Goal: Task Accomplishment & Management: Manage account settings

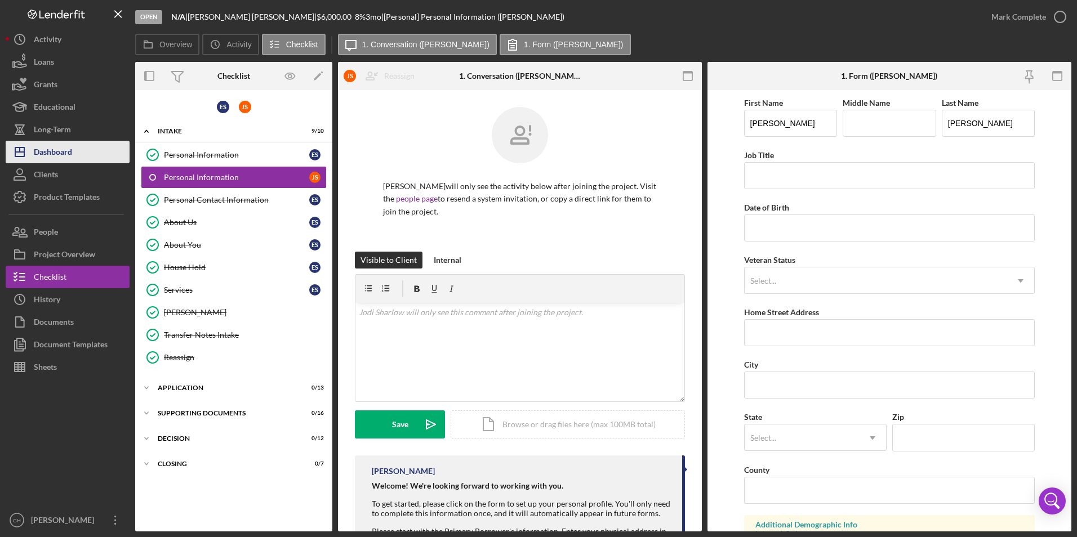
click at [52, 147] on div "Dashboard" at bounding box center [53, 153] width 38 height 25
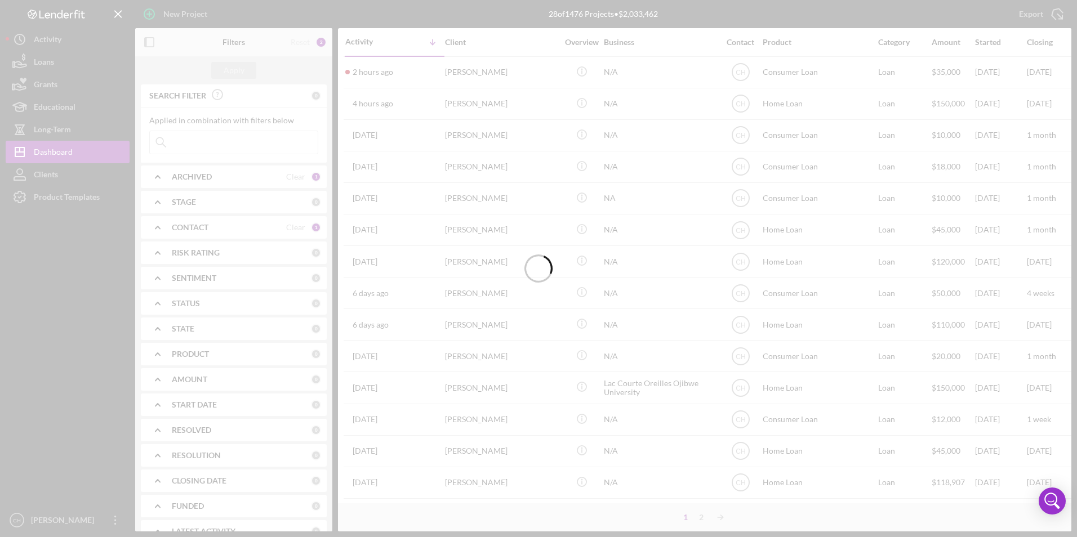
click at [435, 71] on div at bounding box center [538, 268] width 1077 height 537
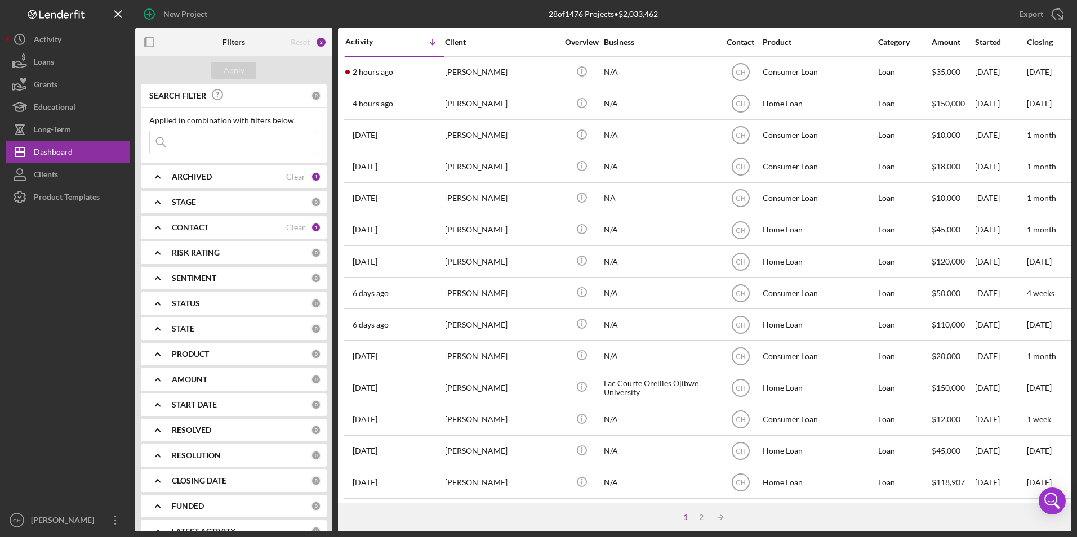
click at [435, 71] on div "2 hours ago [PERSON_NAME]" at bounding box center [394, 72] width 99 height 30
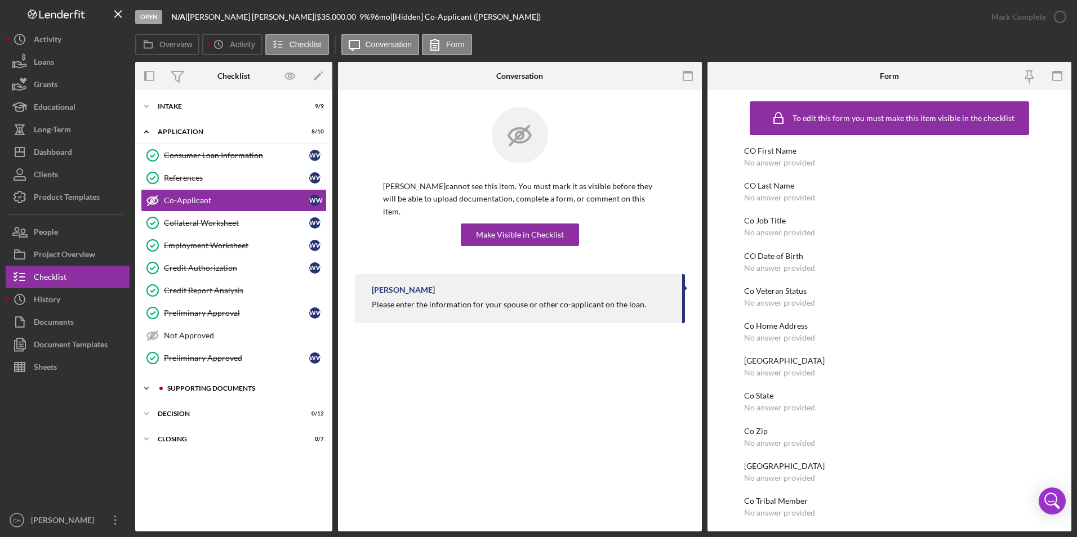
click at [195, 389] on div "Supporting Documents" at bounding box center [242, 388] width 151 height 7
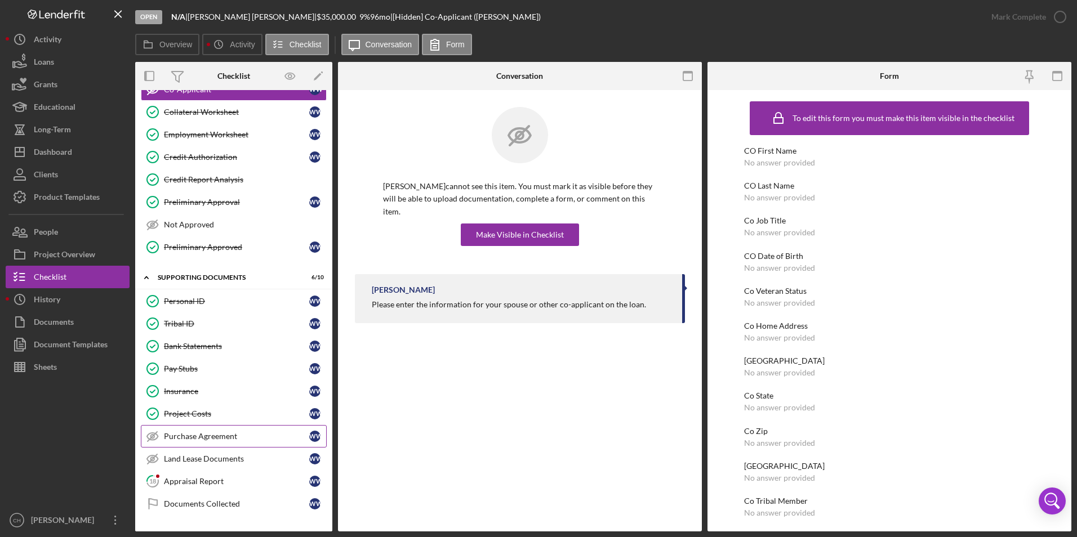
scroll to position [157, 0]
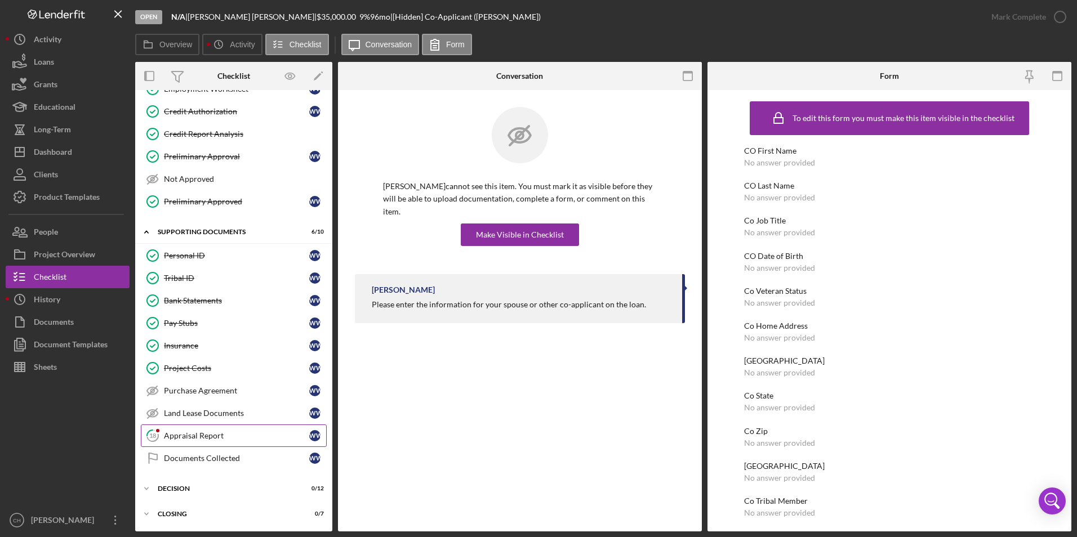
click at [189, 436] on div "Appraisal Report" at bounding box center [236, 435] width 145 height 9
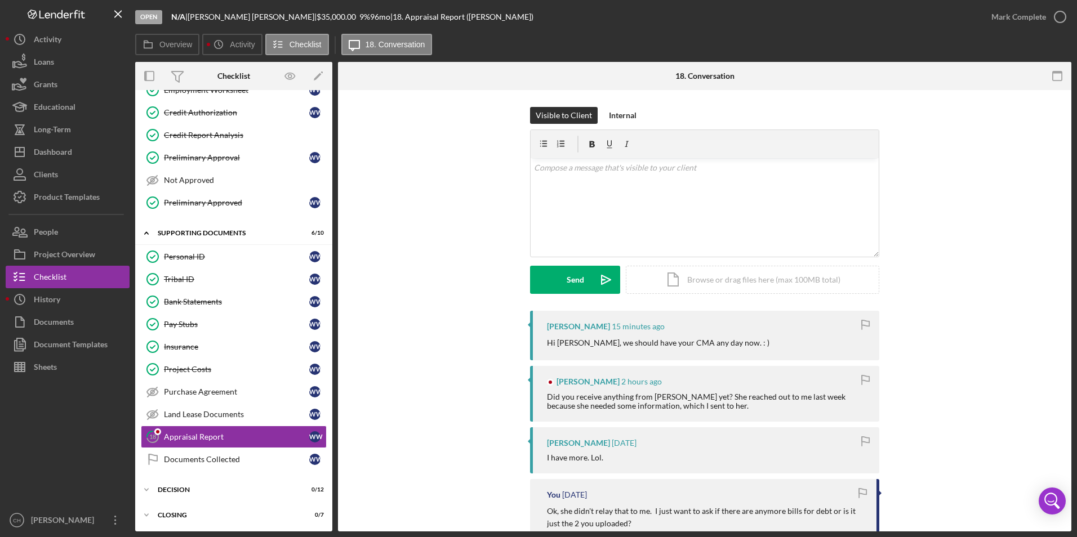
scroll to position [157, 0]
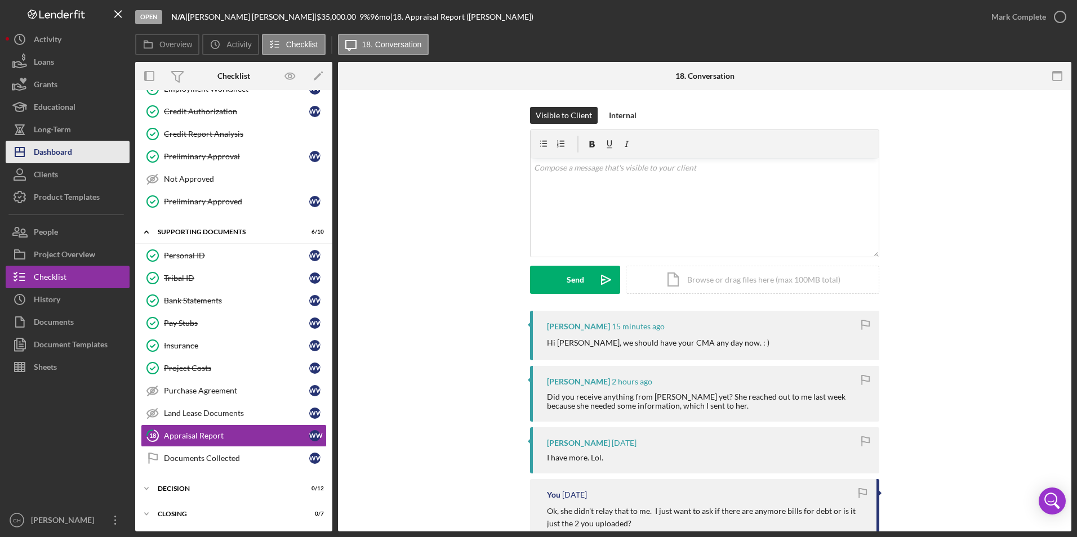
click at [60, 157] on div "Dashboard" at bounding box center [53, 153] width 38 height 25
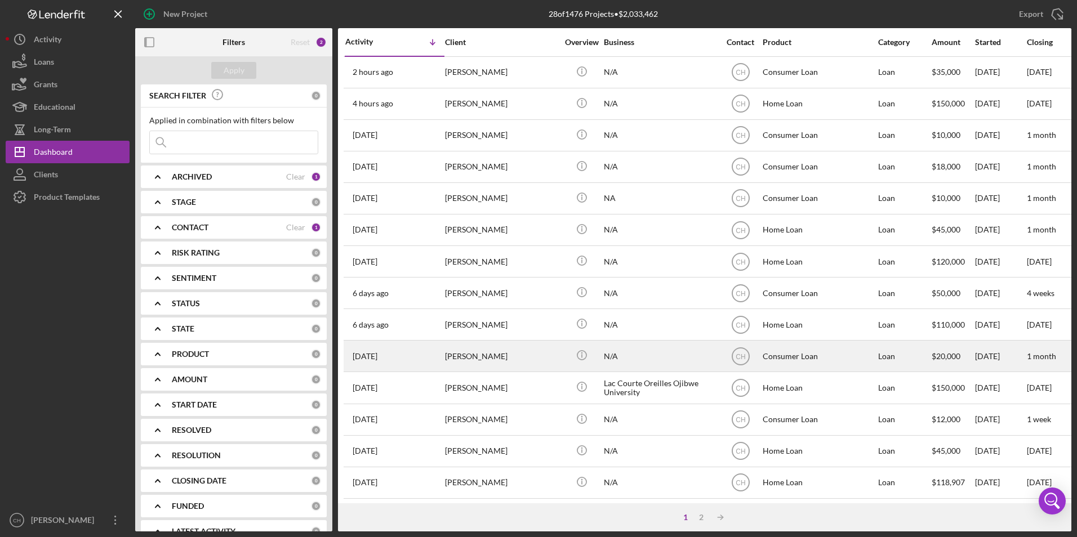
click at [495, 360] on div "[PERSON_NAME]" at bounding box center [501, 356] width 113 height 30
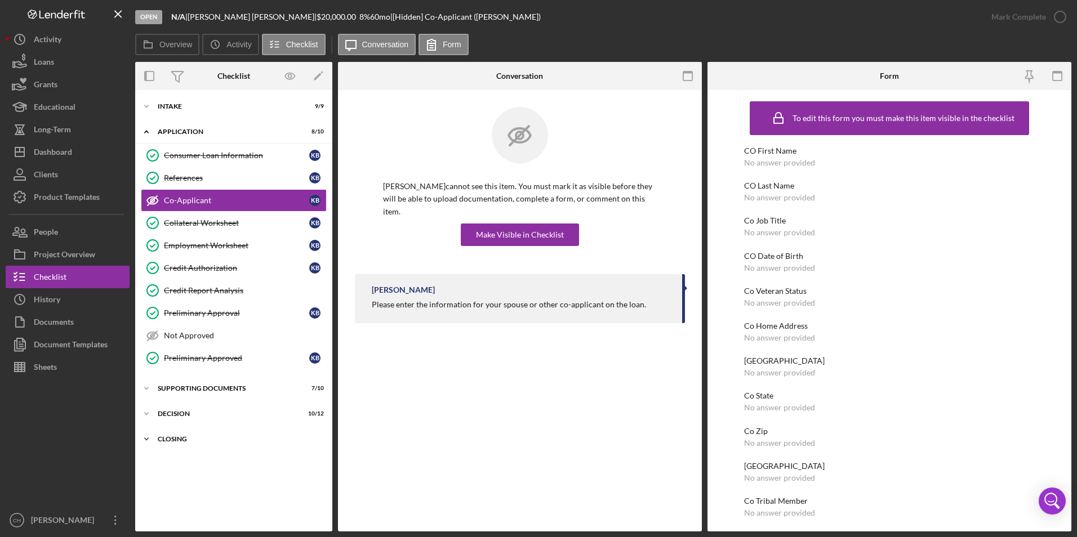
click at [168, 439] on div "Closing" at bounding box center [238, 439] width 161 height 7
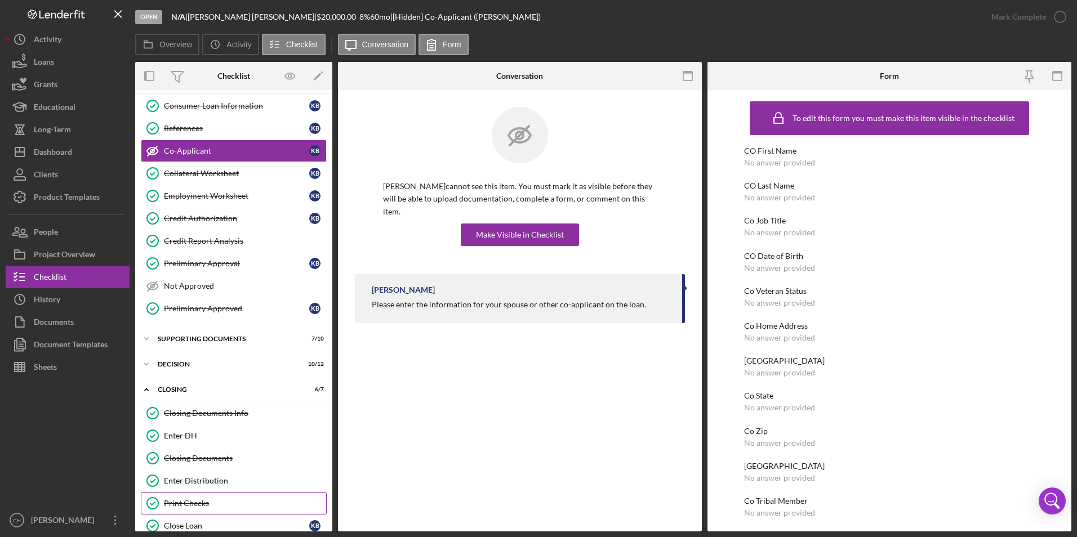
scroll to position [89, 0]
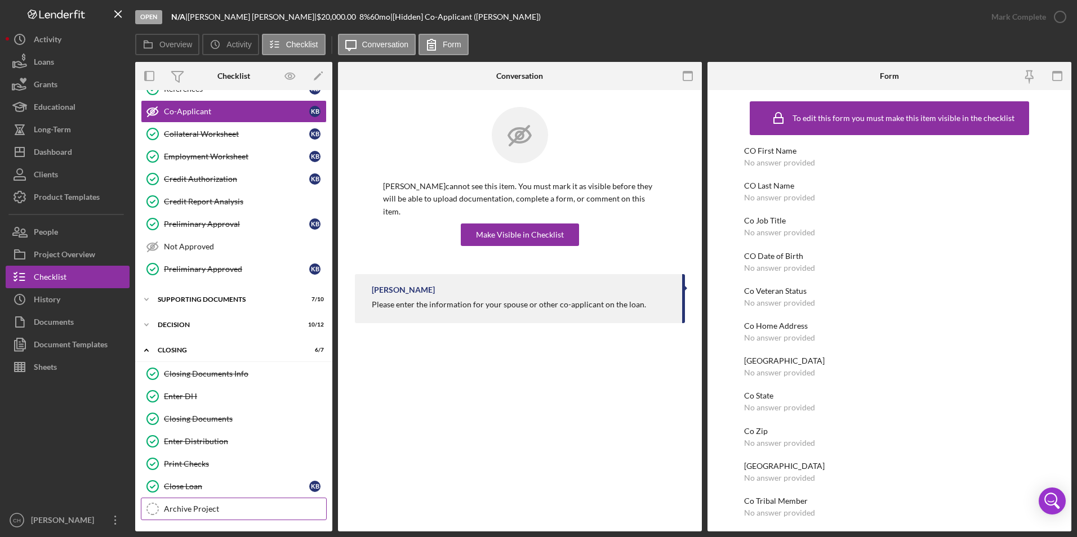
click at [184, 504] on link "Archive Project Archive Project" at bounding box center [234, 509] width 186 height 23
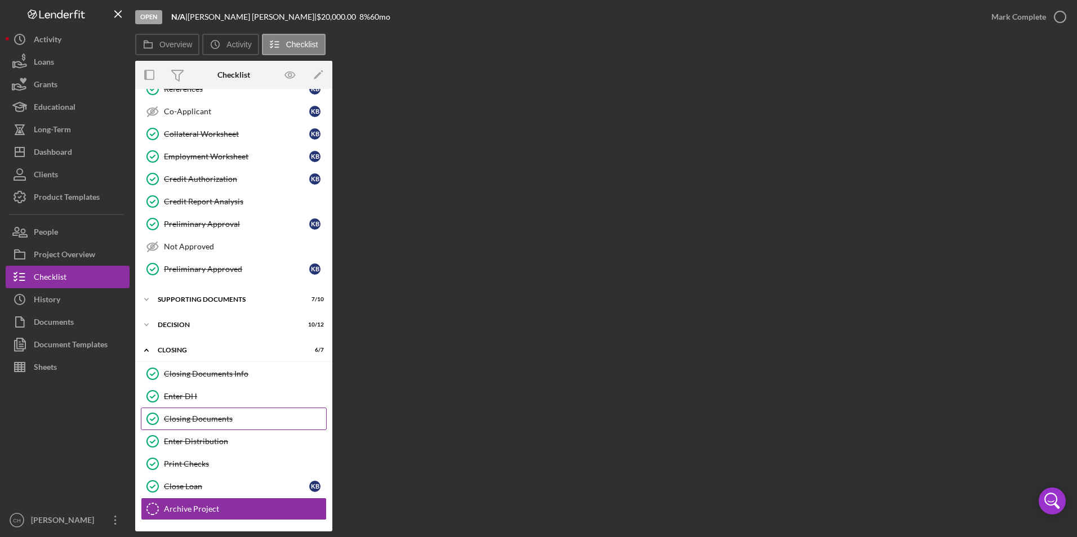
scroll to position [89, 0]
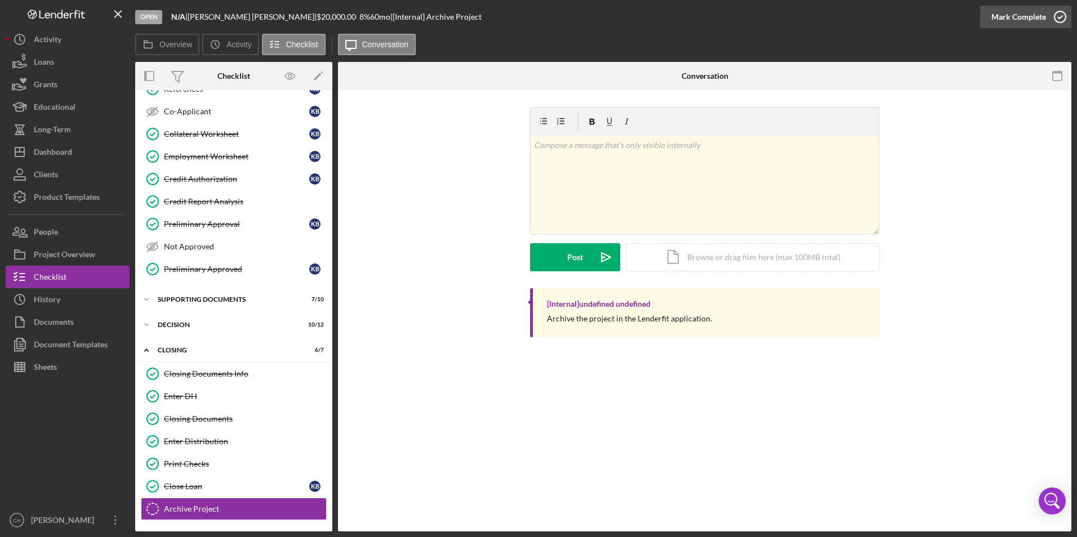
click at [1043, 8] on div "Mark Complete" at bounding box center [1018, 17] width 55 height 23
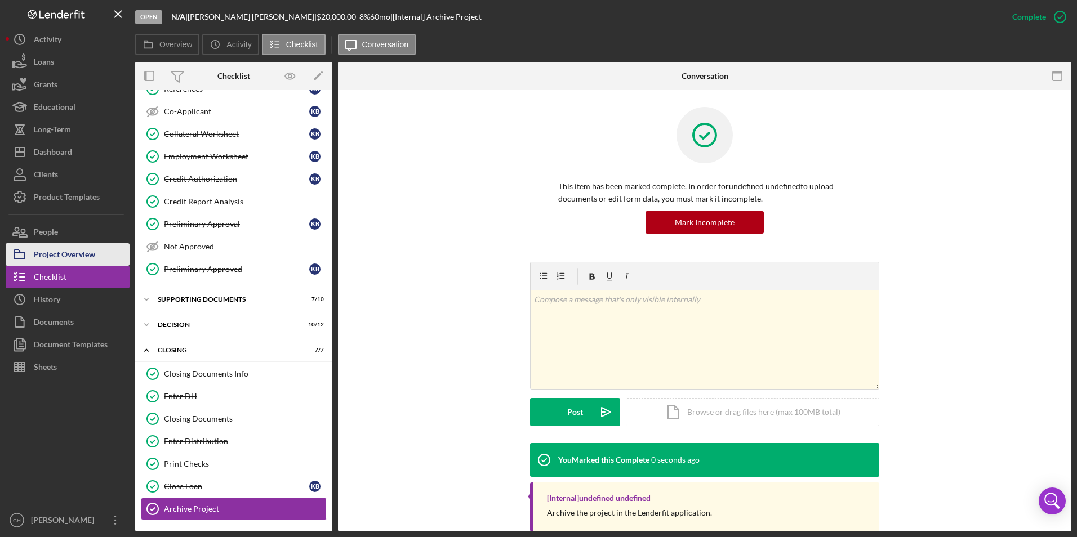
click at [73, 247] on div "Project Overview" at bounding box center [64, 255] width 61 height 25
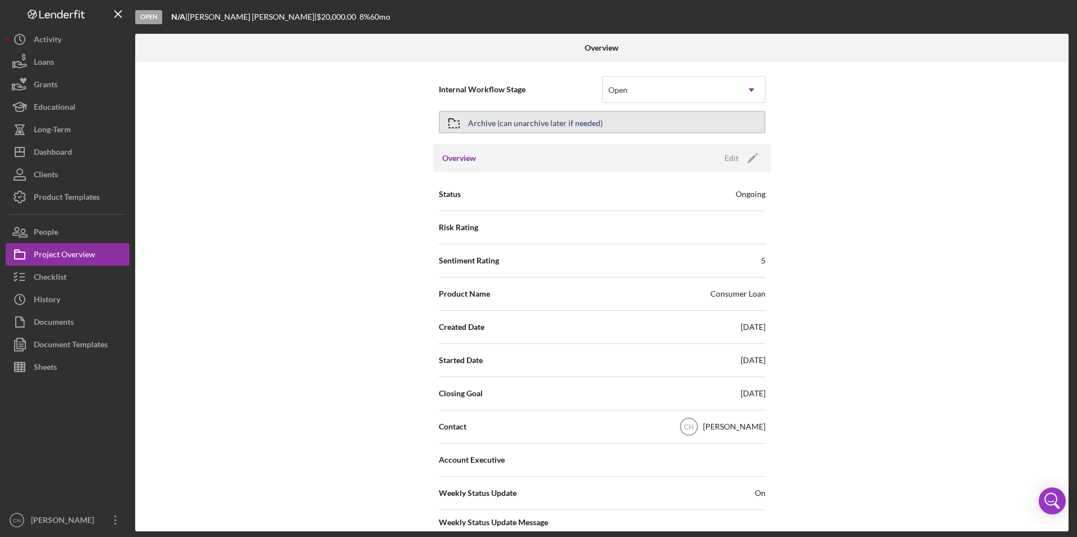
click at [559, 119] on div "Archive (can unarchive later if needed)" at bounding box center [535, 122] width 135 height 20
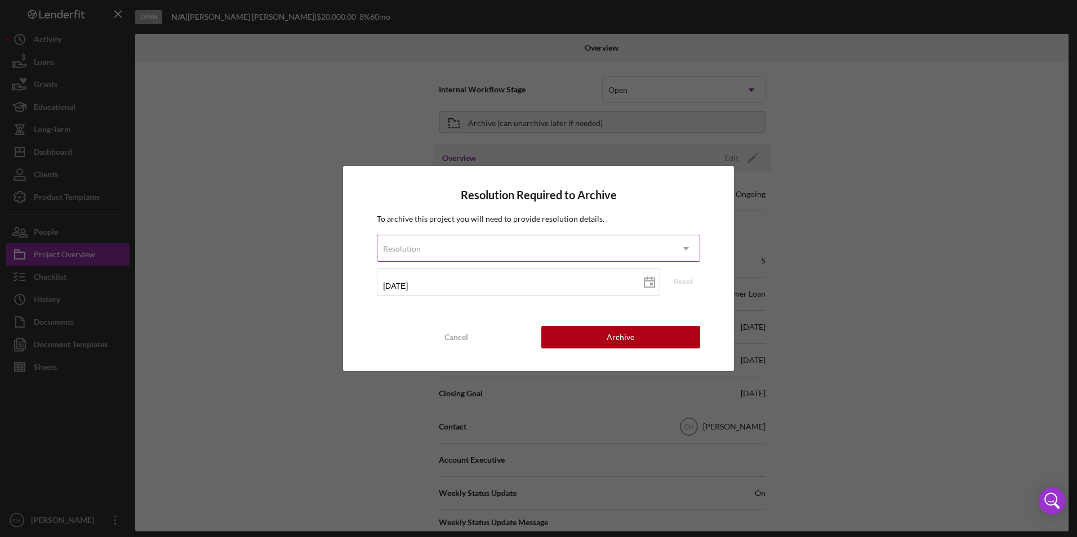
click at [475, 255] on div "Resolution" at bounding box center [524, 249] width 295 height 26
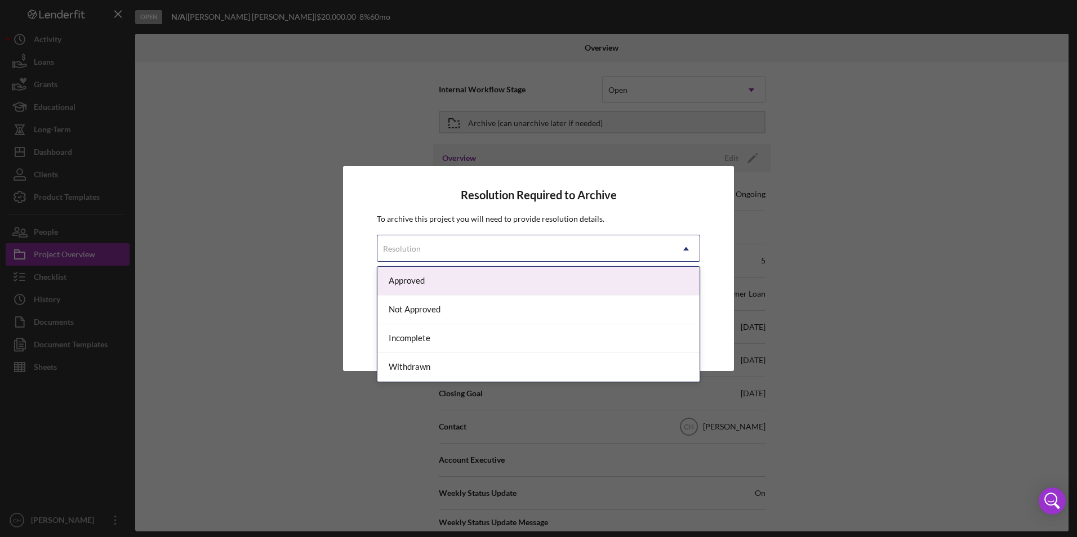
click at [462, 279] on div "Approved" at bounding box center [538, 281] width 322 height 29
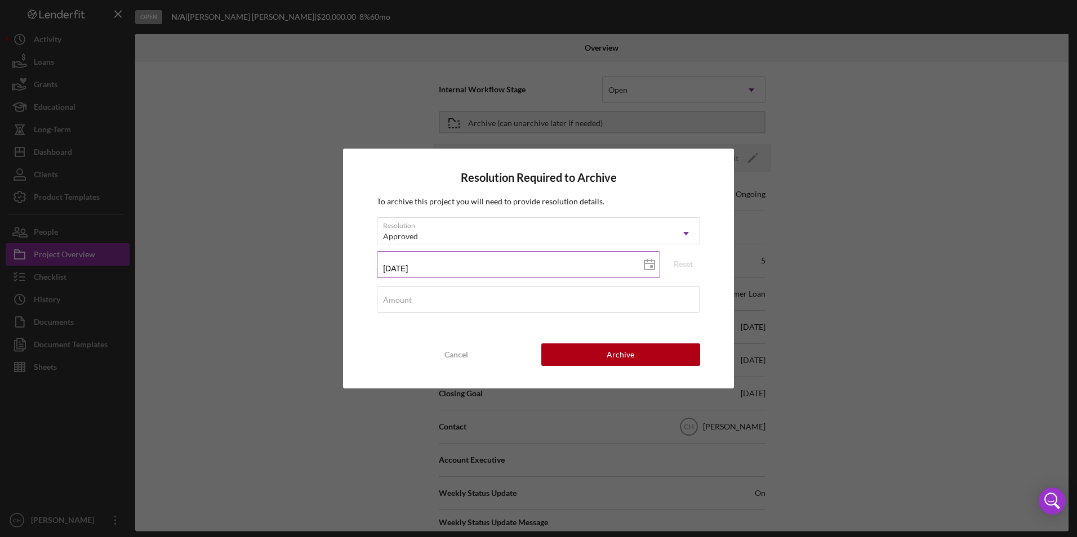
click at [542, 265] on input "[DATE]" at bounding box center [518, 264] width 283 height 27
click at [646, 264] on line at bounding box center [649, 264] width 10 height 0
type input "[DATE]"
click at [407, 305] on input "Amount" at bounding box center [538, 299] width 323 height 27
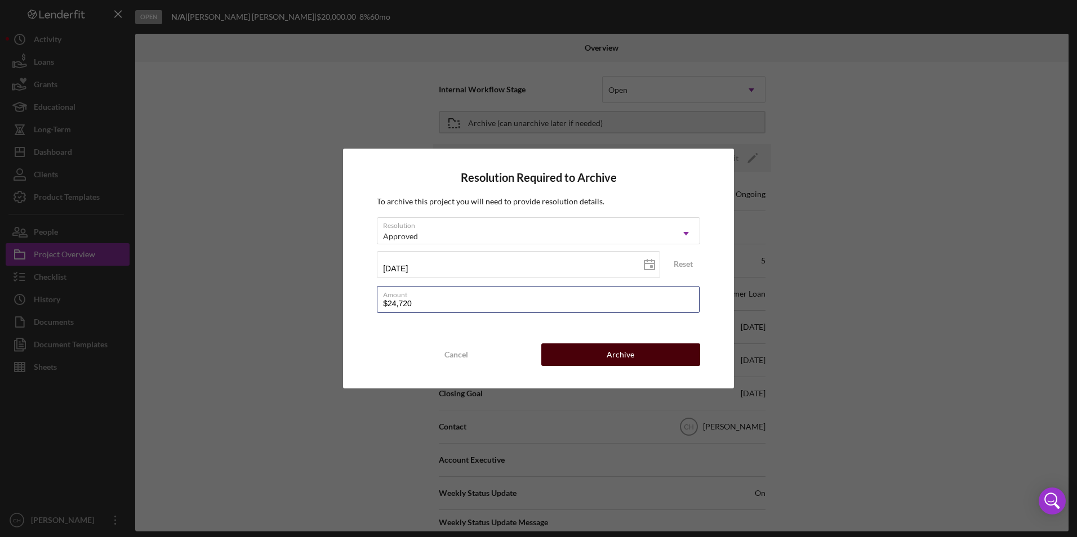
type input "$24,720"
click at [594, 360] on button "Archive" at bounding box center [620, 355] width 159 height 23
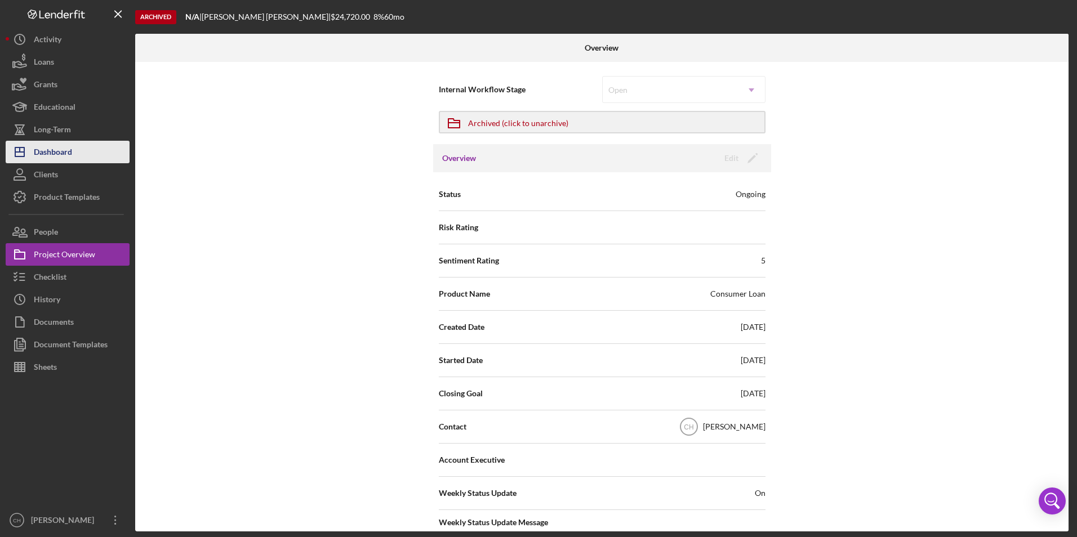
click at [82, 157] on button "Icon/Dashboard Dashboard" at bounding box center [68, 152] width 124 height 23
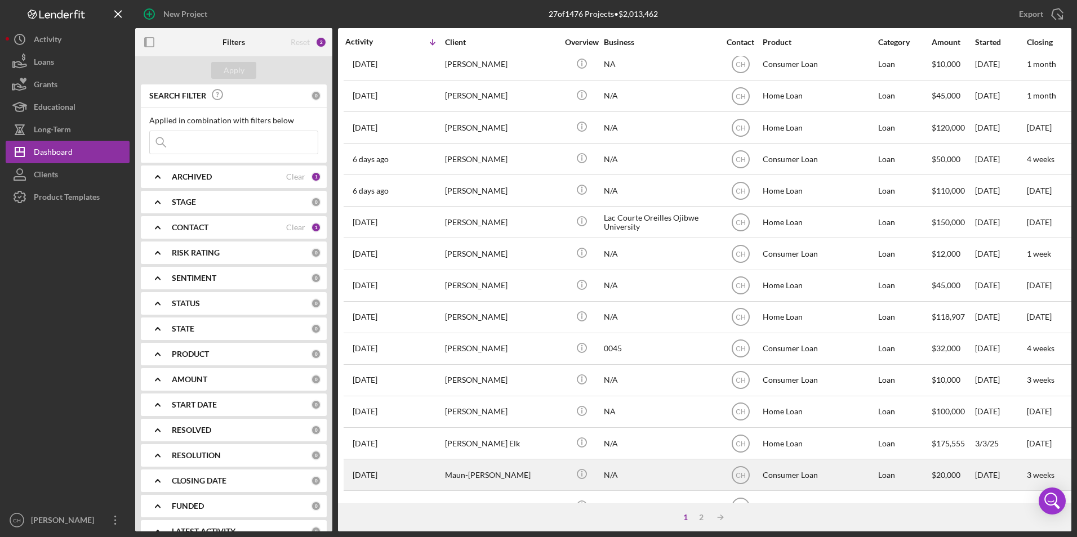
scroll to position [282, 0]
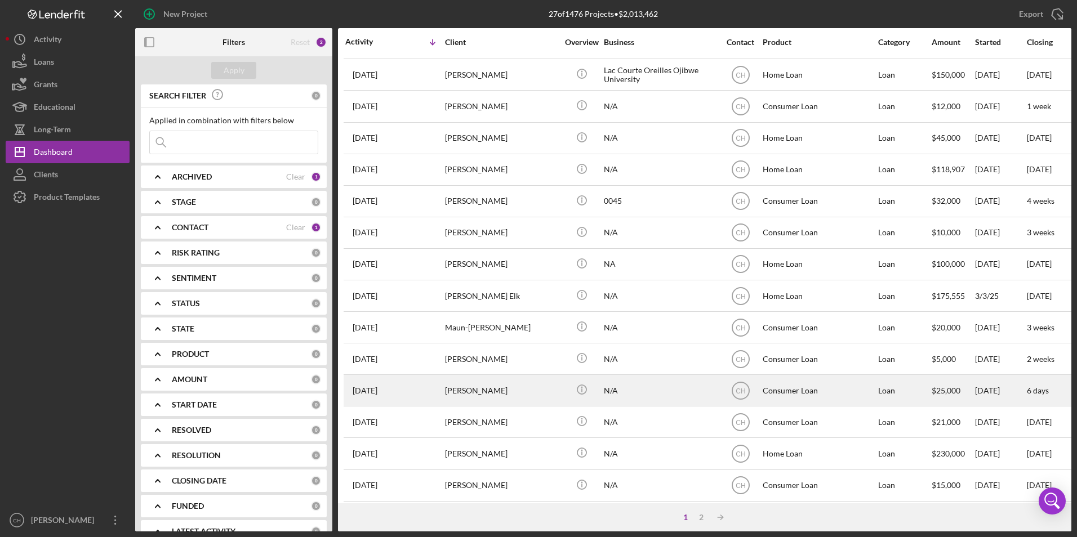
click at [489, 388] on div "[PERSON_NAME]" at bounding box center [501, 391] width 113 height 30
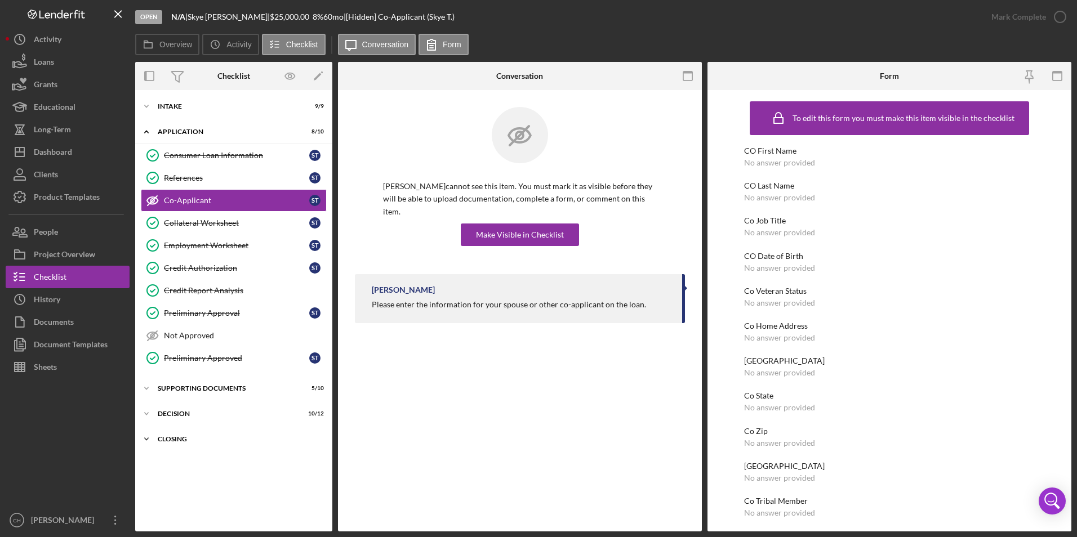
click at [170, 444] on div "Icon/Expander Closing 0 / 7" at bounding box center [233, 439] width 197 height 23
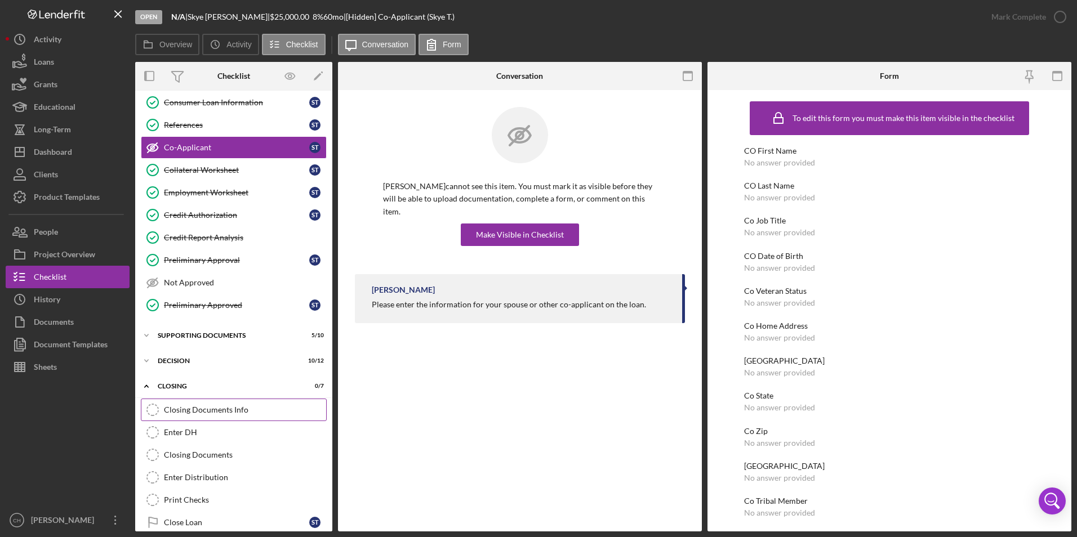
scroll to position [89, 0]
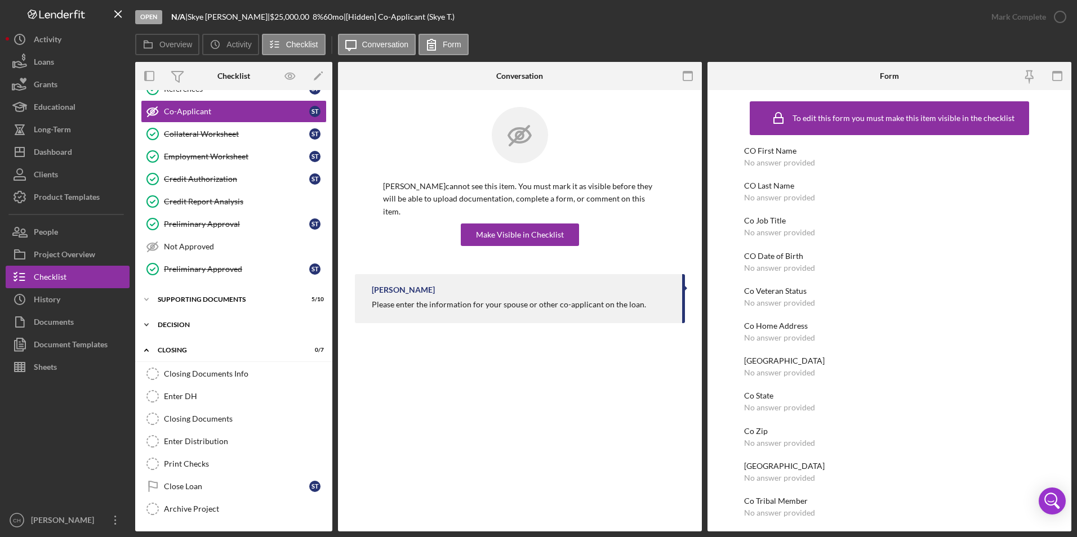
click at [181, 322] on div "Decision" at bounding box center [238, 325] width 161 height 7
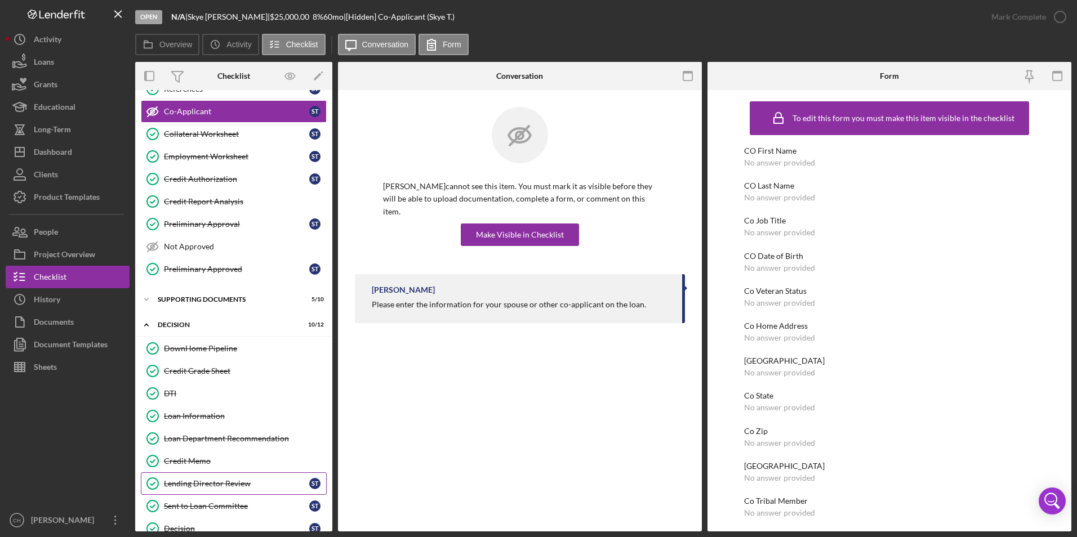
scroll to position [258, 0]
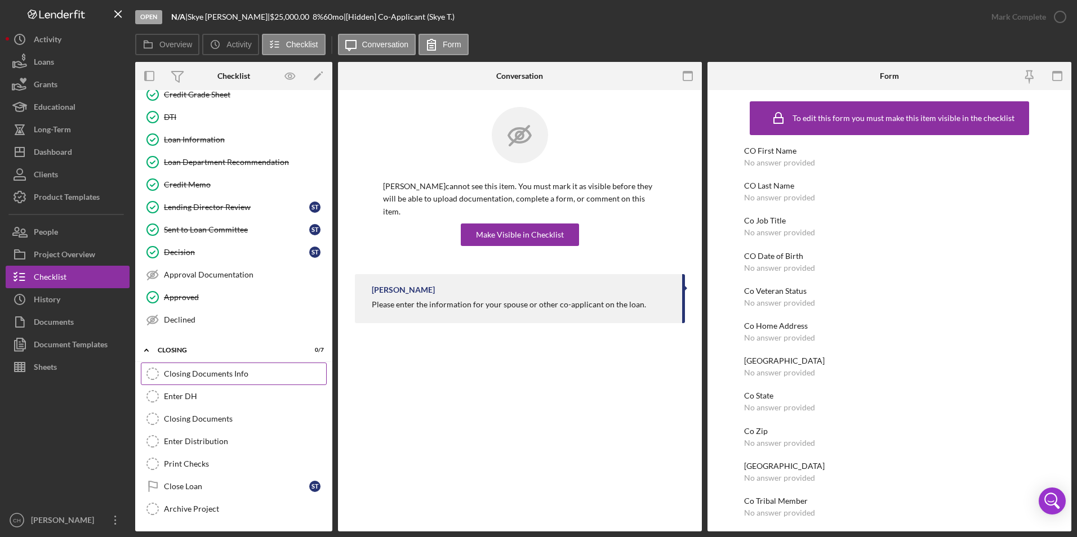
click at [219, 376] on div "Closing Documents Info" at bounding box center [245, 374] width 162 height 9
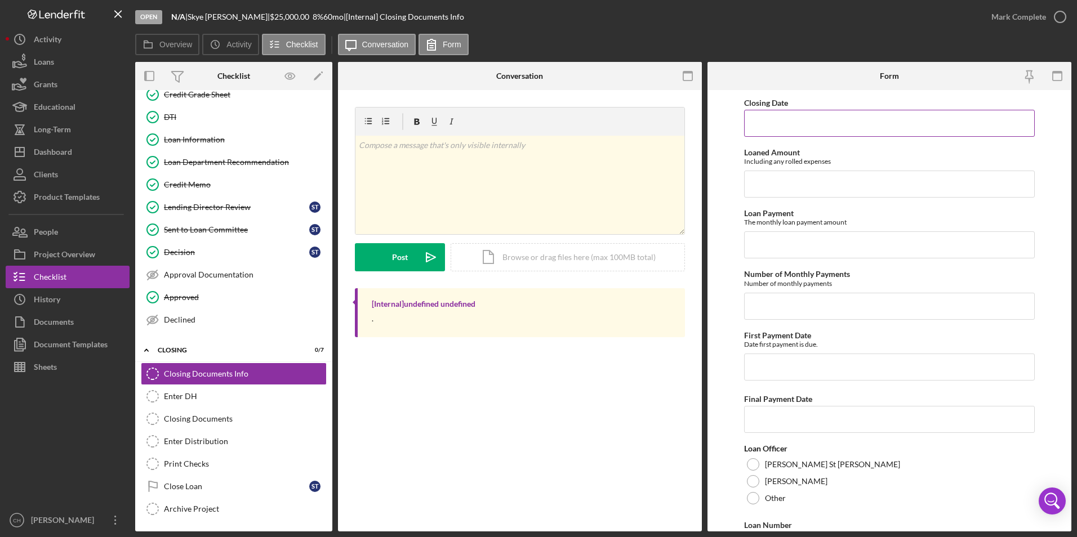
click at [781, 123] on input "Closing Date" at bounding box center [889, 123] width 291 height 27
type input "[DATE]"
click at [770, 181] on input "Loaned Amount" at bounding box center [889, 184] width 291 height 27
type input "$12,267.10"
click at [763, 251] on input "Loan Payment" at bounding box center [889, 245] width 291 height 27
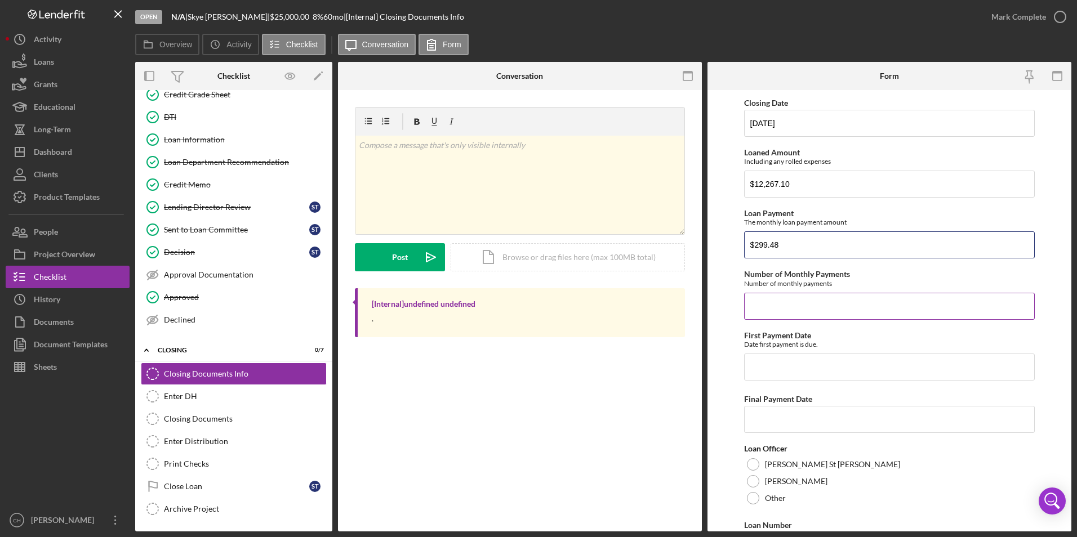
type input "$299.48"
click at [781, 300] on input "Number of Monthly Payments" at bounding box center [889, 306] width 291 height 27
type input "48"
click at [779, 361] on input "First Payment Date" at bounding box center [889, 367] width 291 height 27
type input "[DATE]"
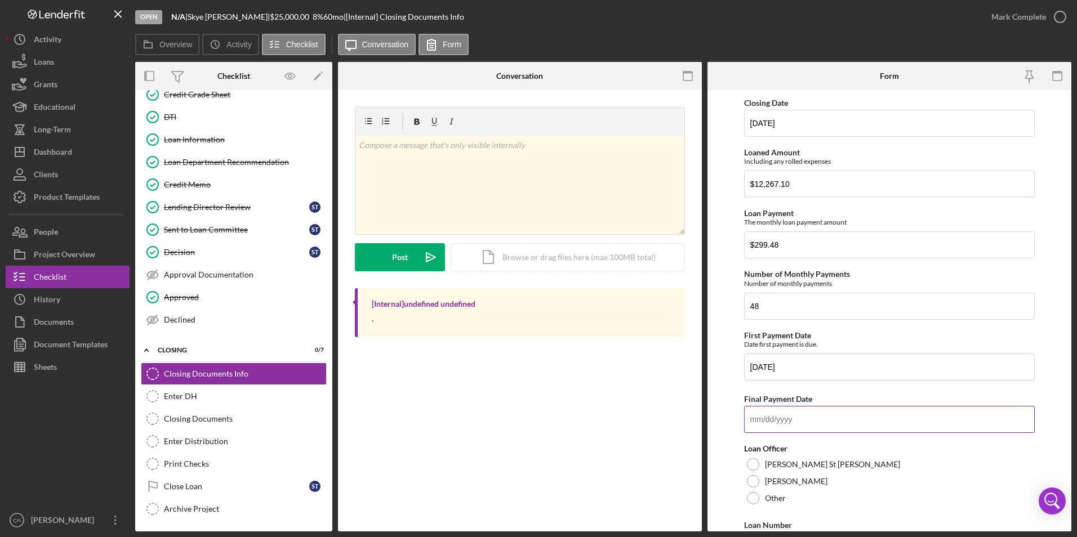
click at [776, 416] on input "Final Payment Date" at bounding box center [889, 419] width 291 height 27
type input "[DATE]"
click at [751, 482] on div at bounding box center [753, 481] width 12 height 12
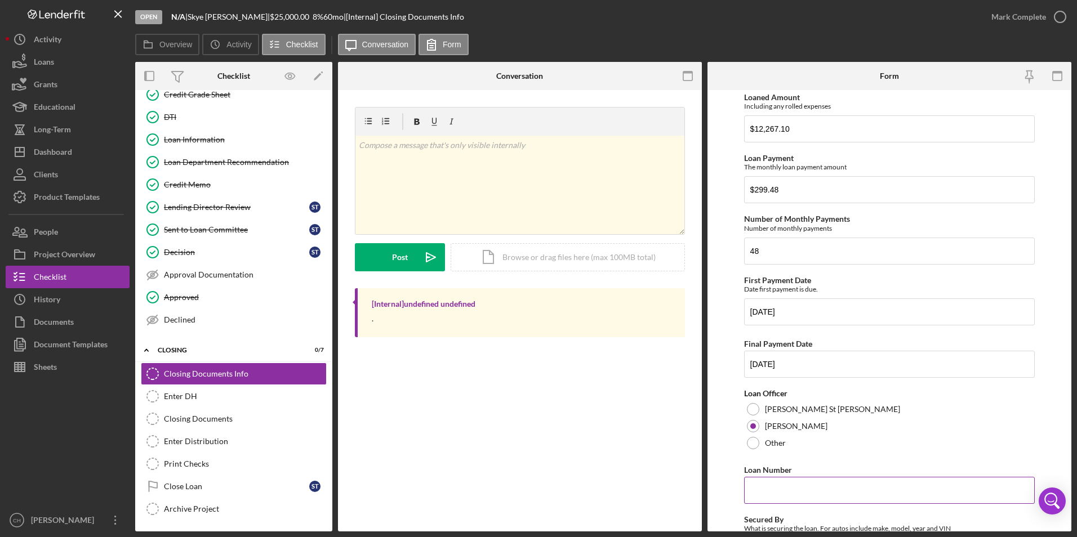
scroll to position [56, 0]
click at [767, 492] on input "Loan Number" at bounding box center [889, 489] width 291 height 27
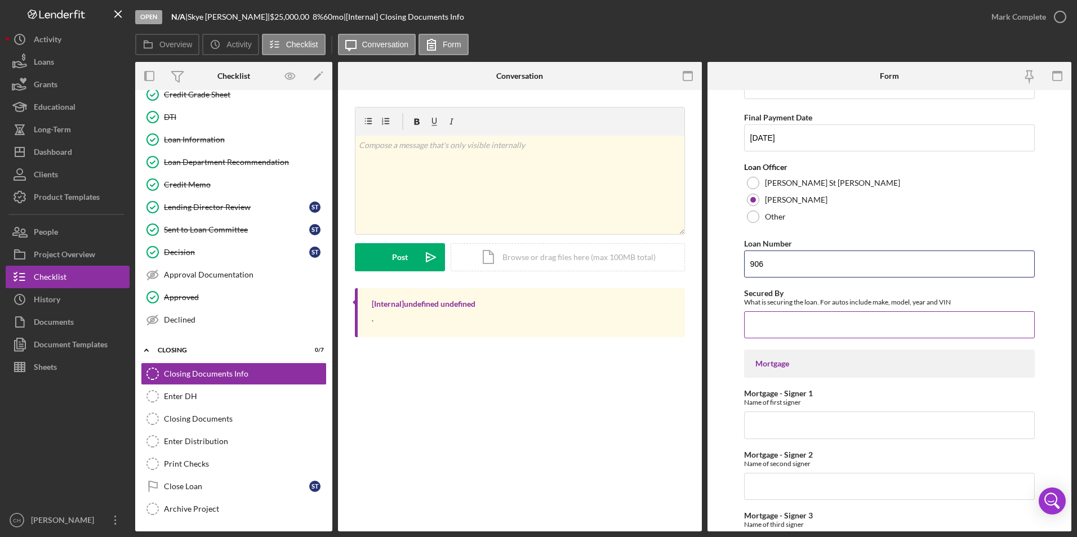
type input "906"
click at [785, 326] on input "Secured By" at bounding box center [889, 324] width 291 height 27
click at [65, 153] on div "Dashboard" at bounding box center [53, 153] width 38 height 25
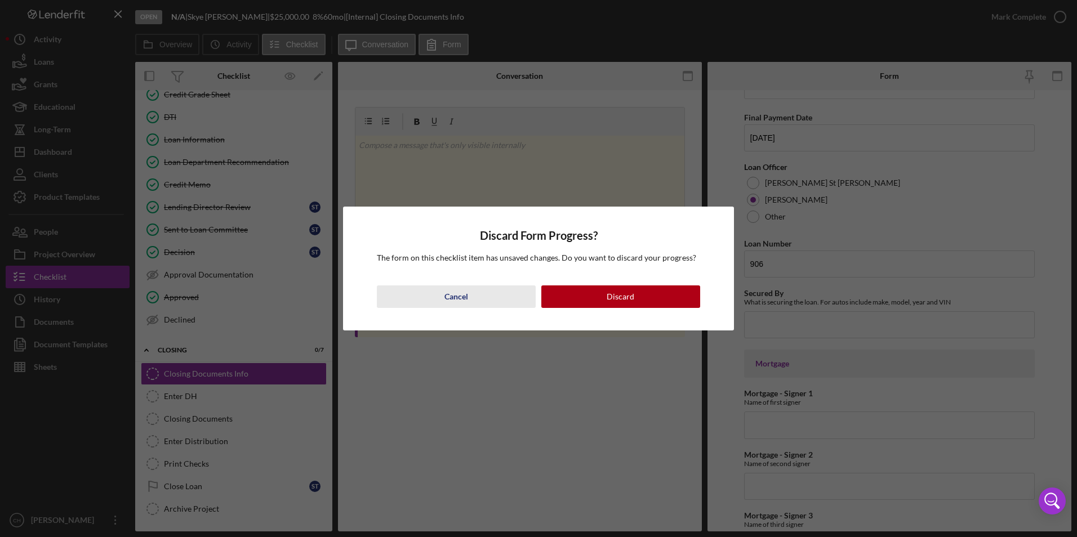
click at [455, 299] on div "Cancel" at bounding box center [456, 297] width 24 height 23
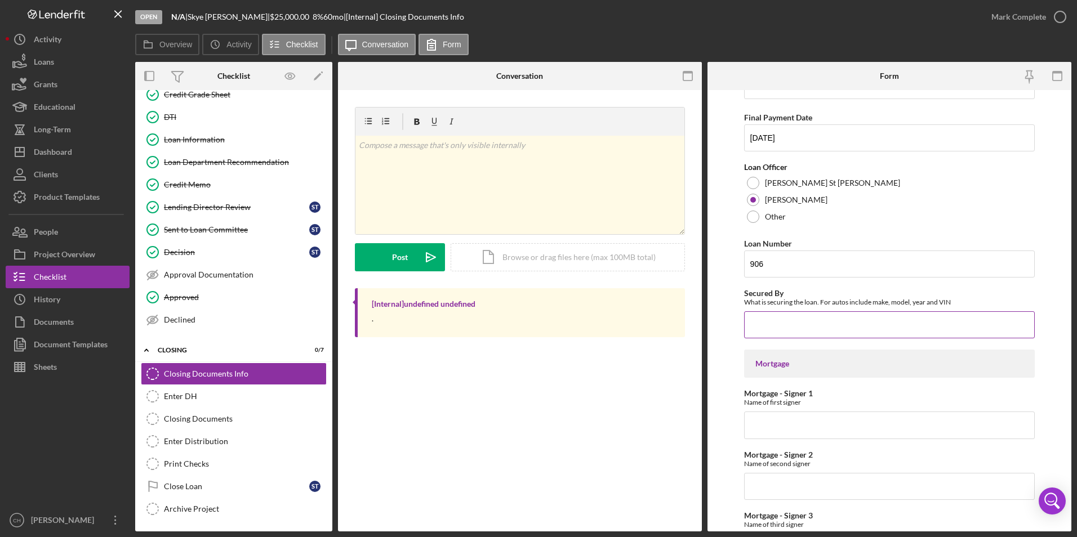
click at [772, 323] on input "Secured By" at bounding box center [889, 324] width 291 height 27
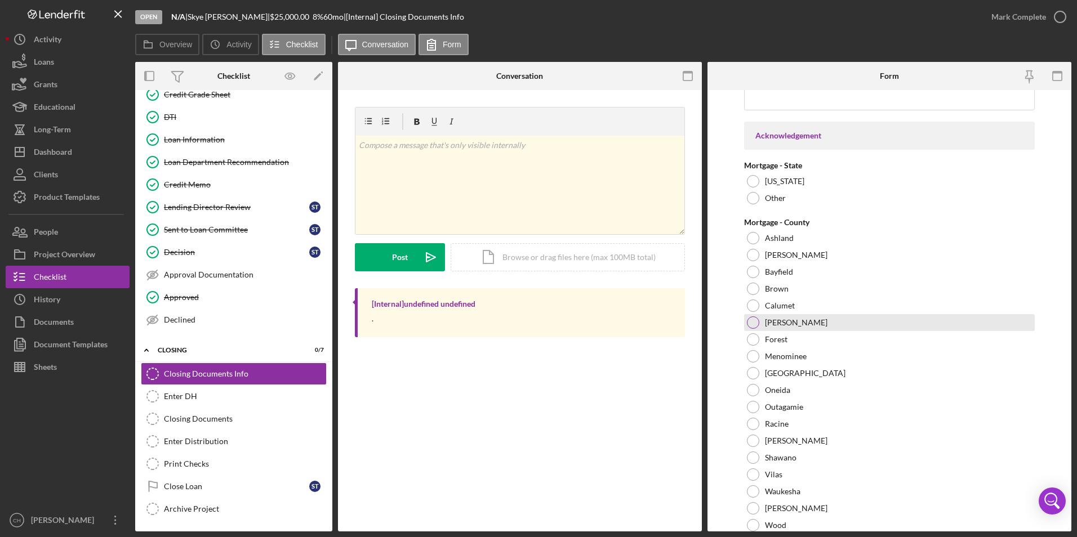
scroll to position [793, 0]
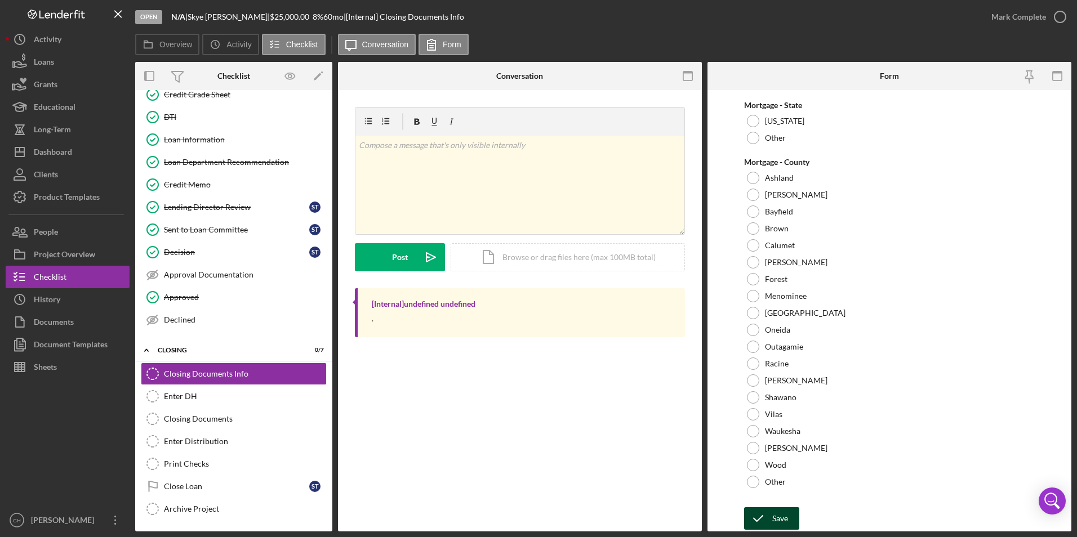
type input "Vehicle"
click at [777, 514] on div "Save" at bounding box center [780, 519] width 16 height 23
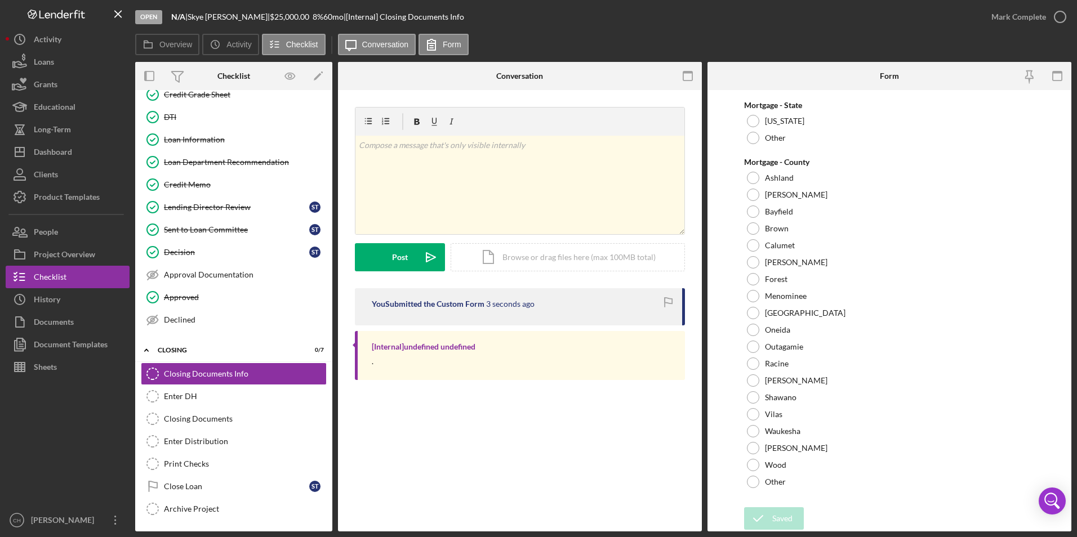
click at [1014, 16] on div "Open N/A | [PERSON_NAME] | $25,000.00 8 % 60 mo | [Internal] Closing Documents …" at bounding box center [538, 268] width 1077 height 537
click at [1016, 17] on div "Mark Complete" at bounding box center [1018, 17] width 55 height 23
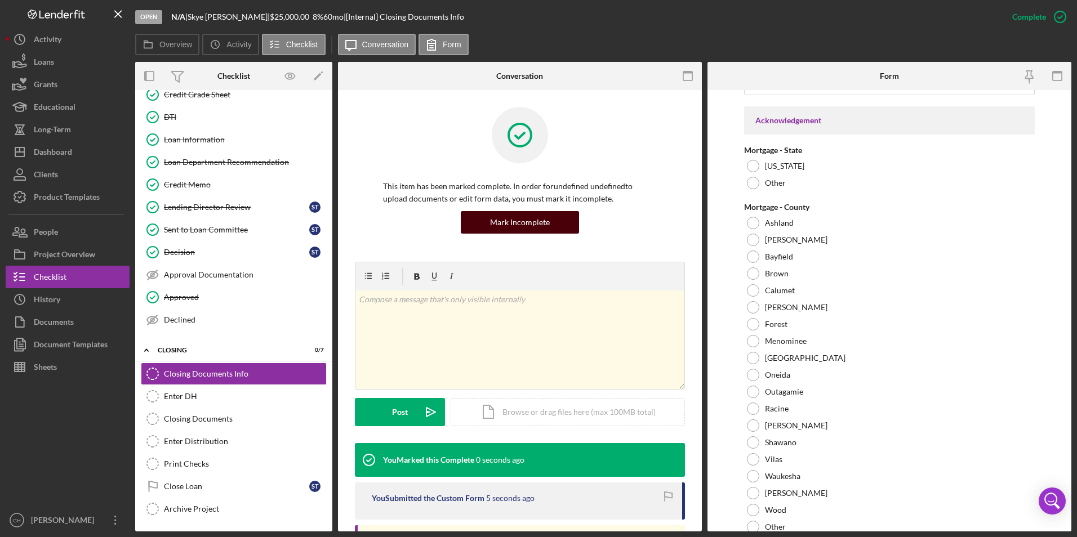
scroll to position [838, 0]
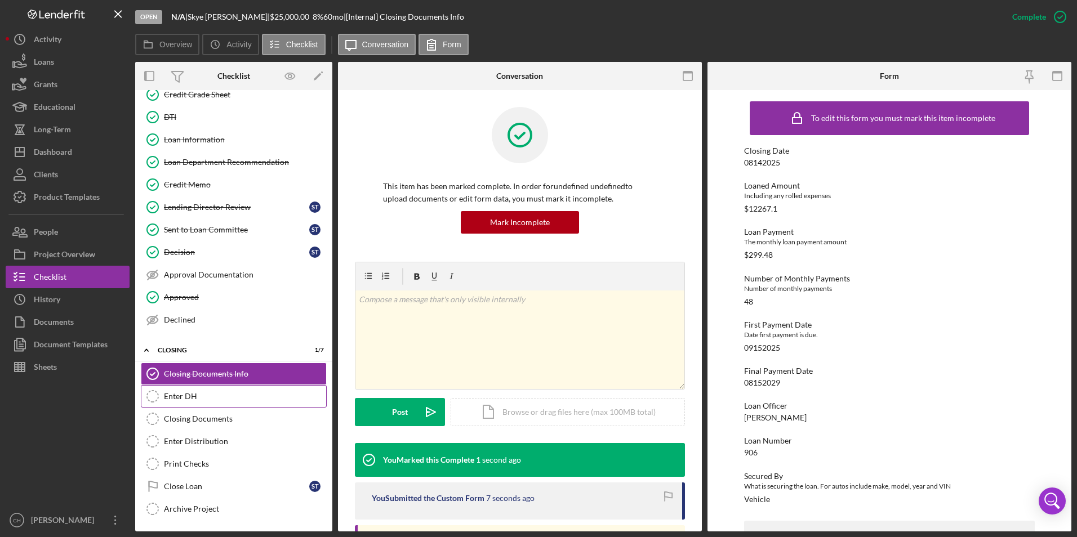
click at [195, 400] on div "Enter DH" at bounding box center [245, 396] width 162 height 9
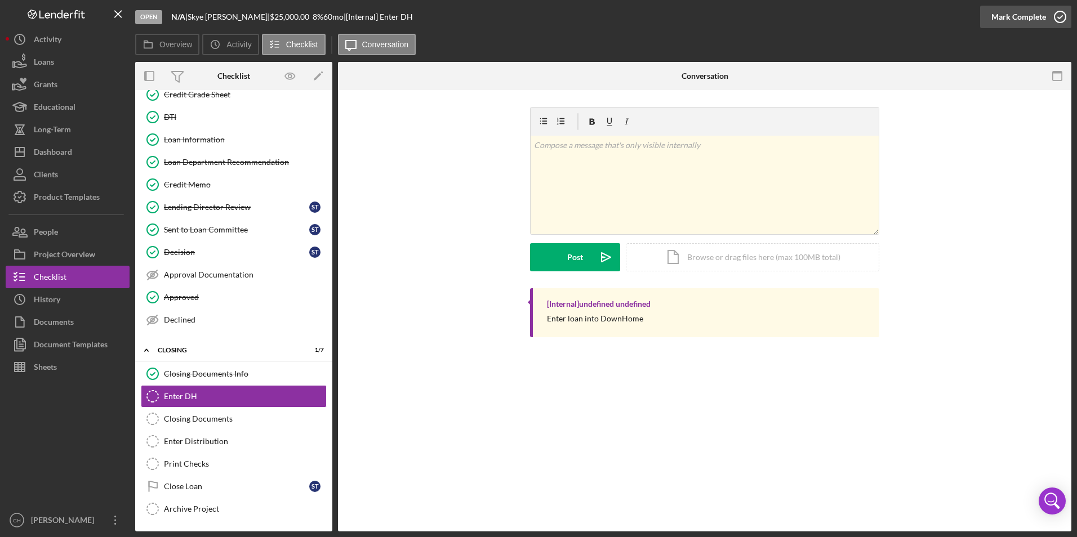
click at [1008, 15] on div "Mark Complete" at bounding box center [1018, 17] width 55 height 23
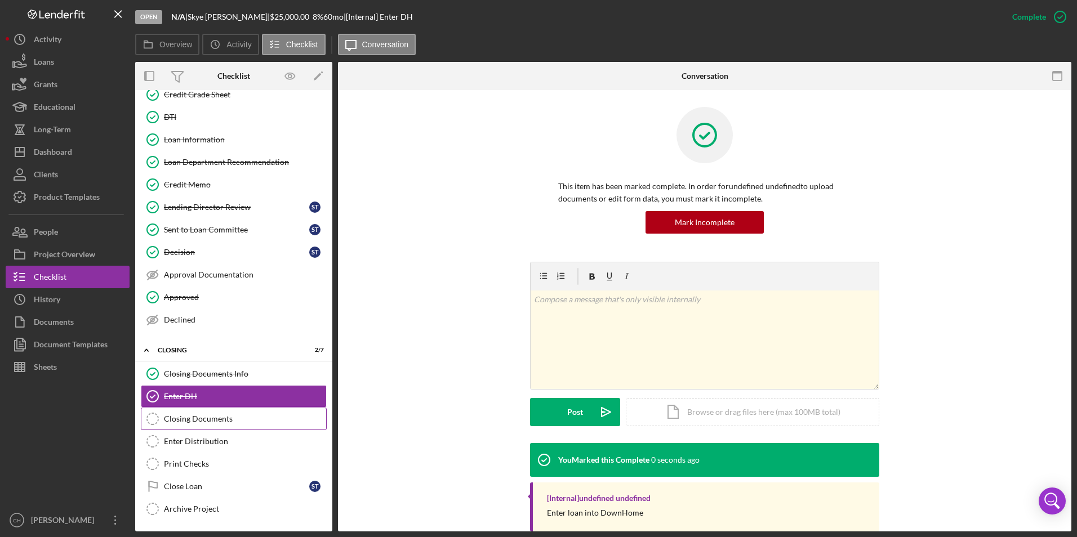
click at [192, 420] on div "Closing Documents" at bounding box center [245, 419] width 162 height 9
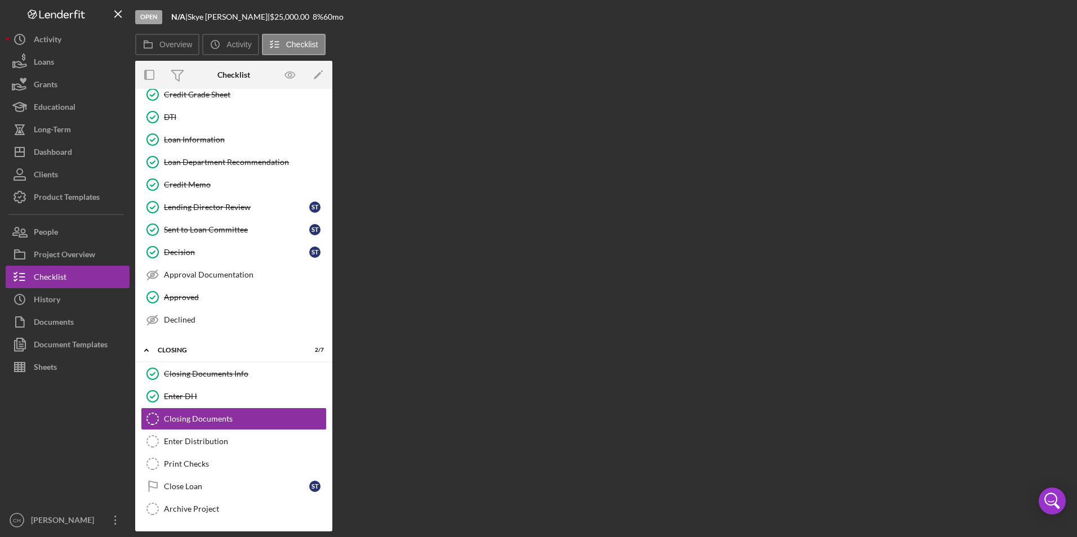
scroll to position [366, 0]
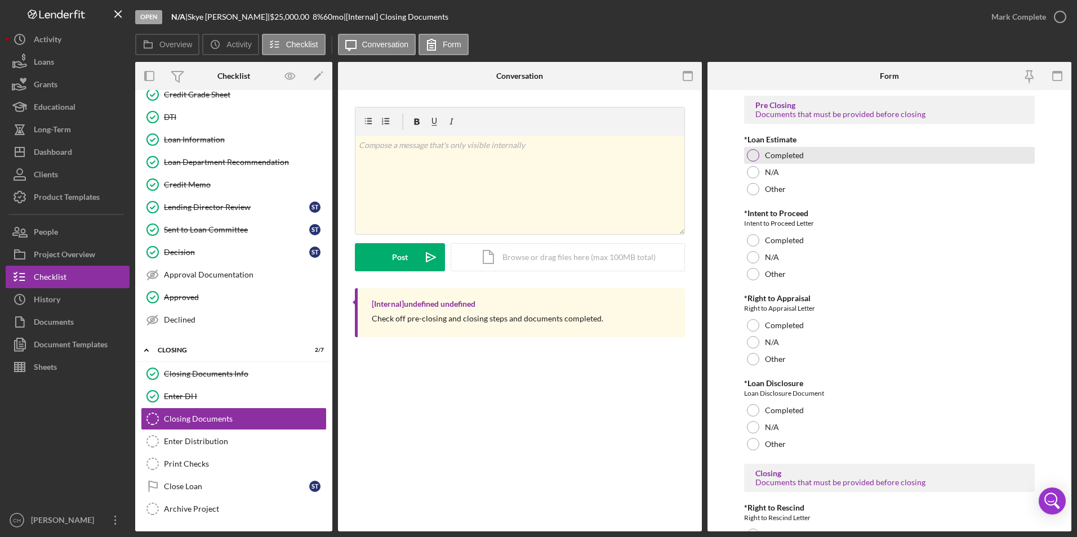
click at [753, 154] on div at bounding box center [753, 155] width 12 height 12
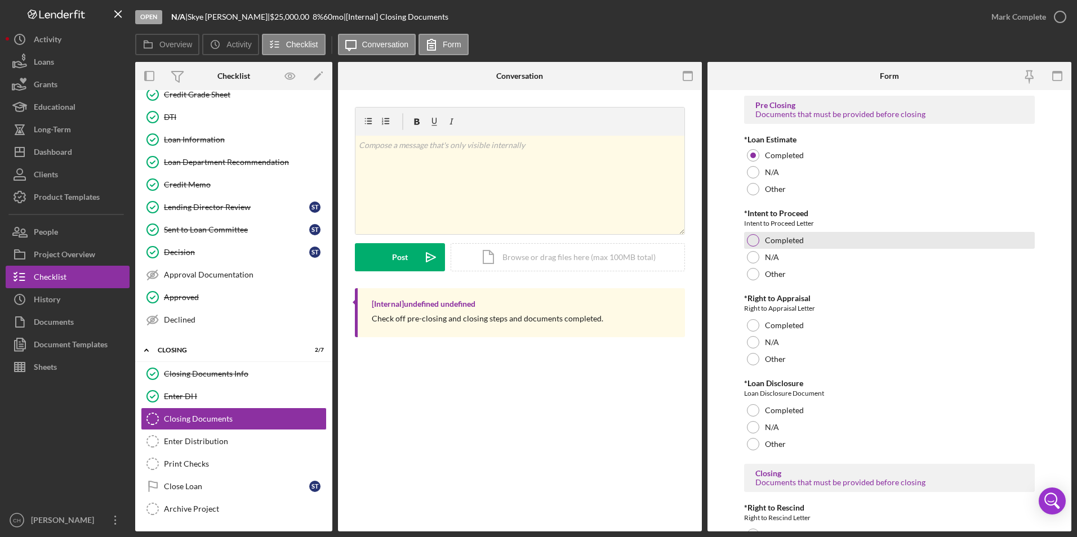
click at [753, 246] on div at bounding box center [753, 240] width 12 height 12
click at [751, 339] on div at bounding box center [753, 342] width 12 height 12
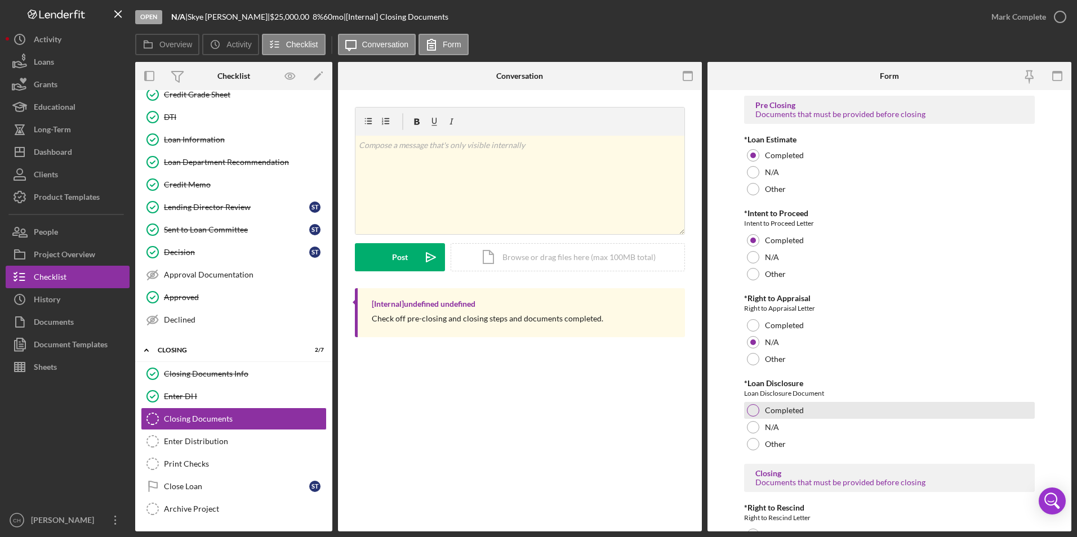
click at [754, 414] on div at bounding box center [753, 410] width 12 height 12
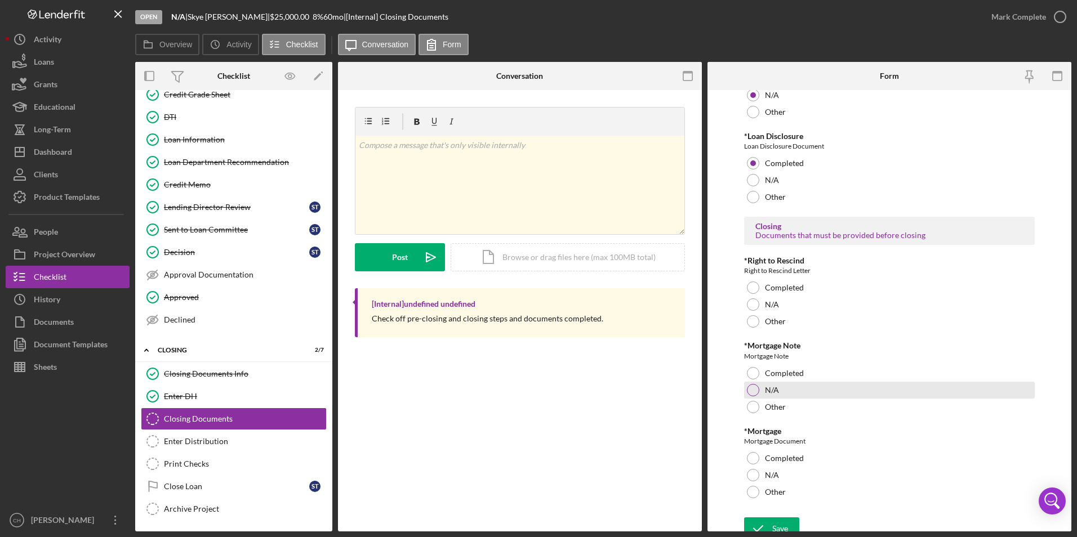
scroll to position [257, 0]
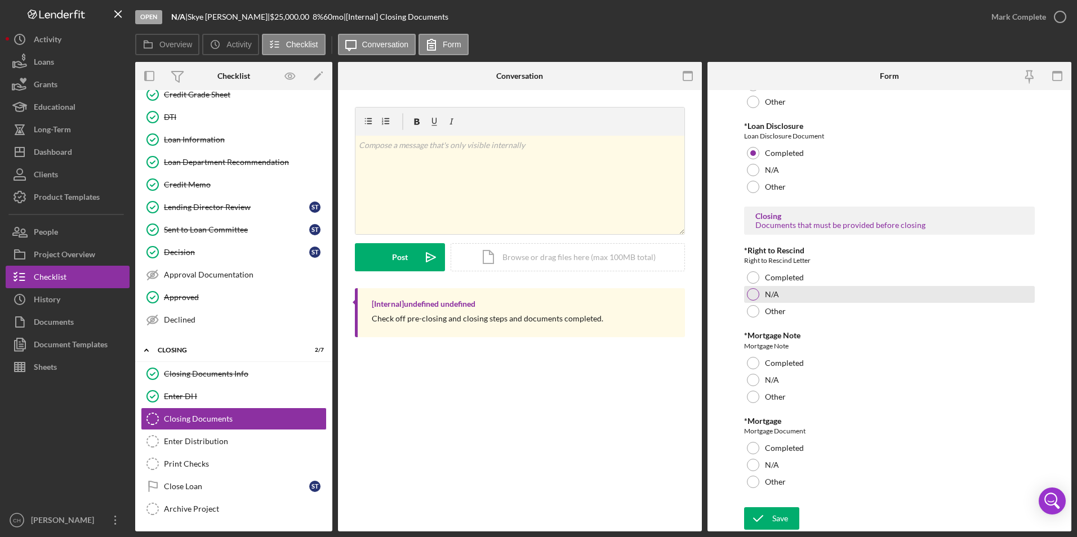
click at [753, 294] on div at bounding box center [753, 294] width 12 height 12
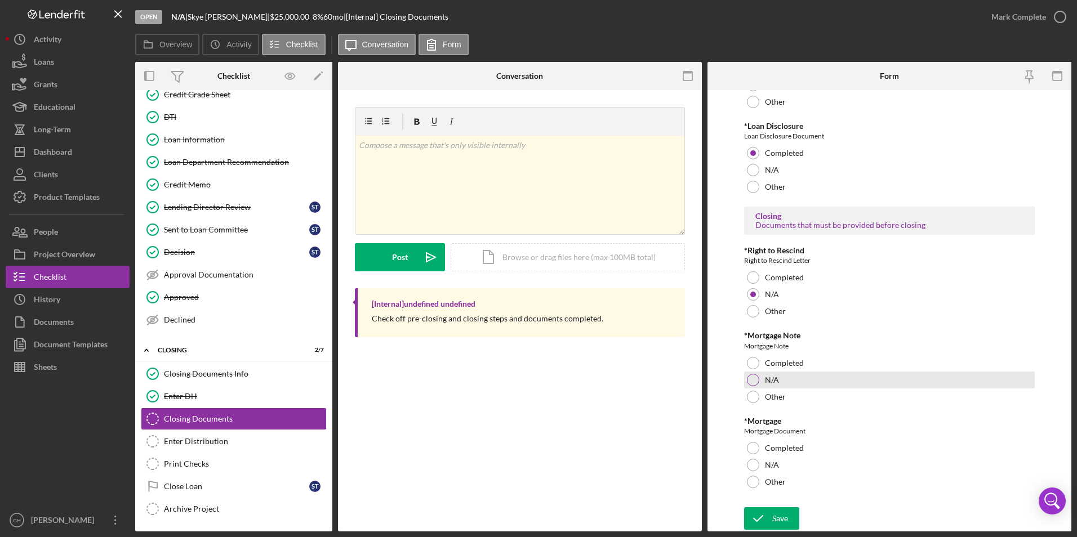
click at [750, 384] on div at bounding box center [753, 380] width 12 height 12
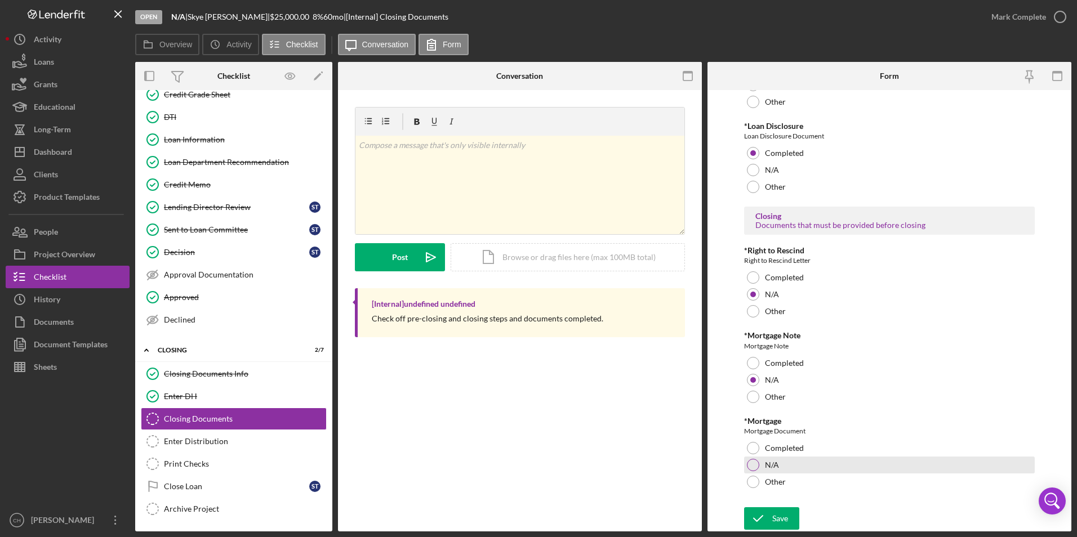
click at [755, 466] on div at bounding box center [753, 465] width 12 height 12
click at [765, 514] on icon "submit" at bounding box center [758, 519] width 28 height 28
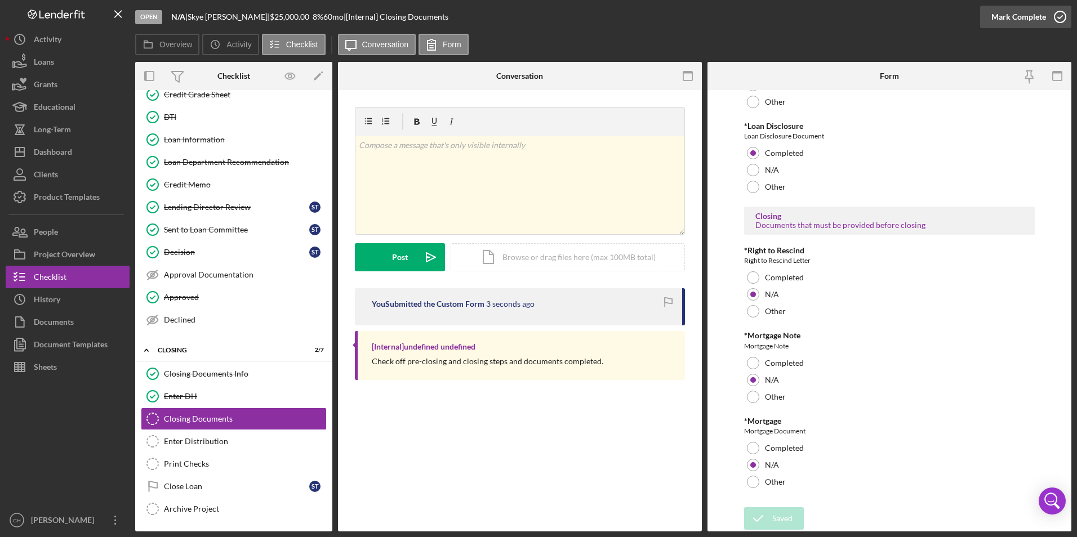
click at [1018, 20] on div "Mark Complete" at bounding box center [1018, 17] width 55 height 23
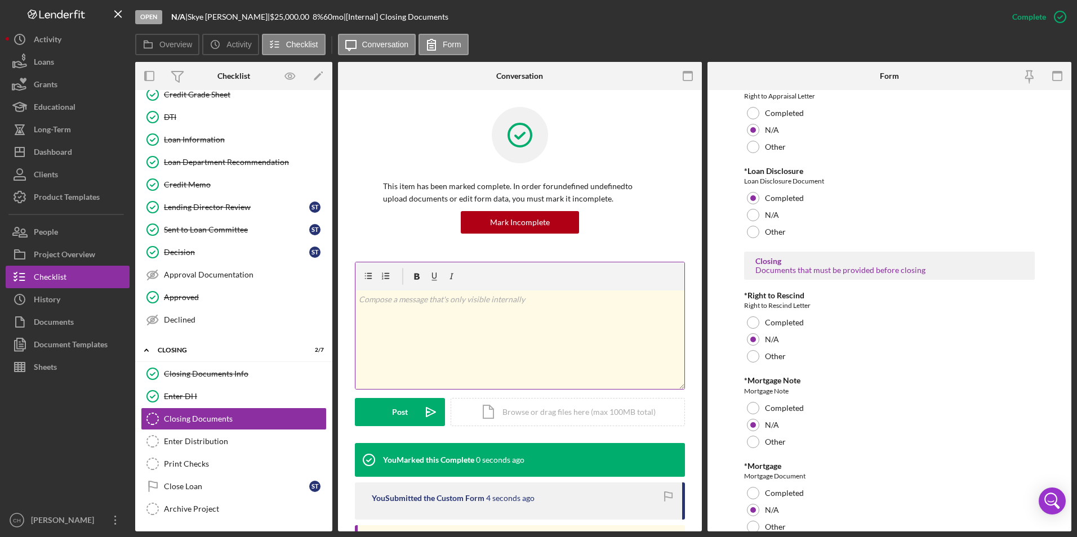
scroll to position [302, 0]
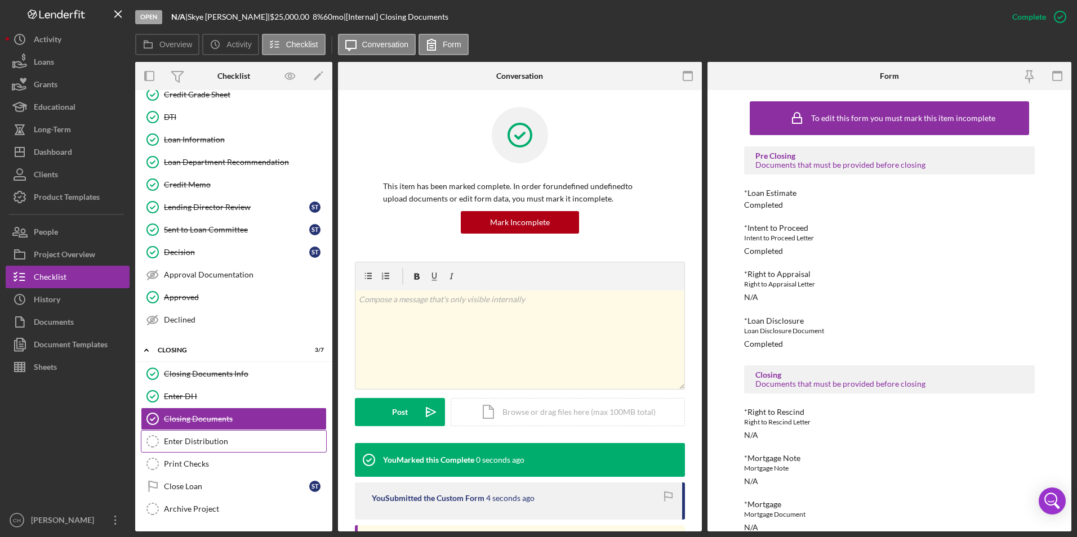
click at [212, 444] on div "Enter Distribution" at bounding box center [245, 441] width 162 height 9
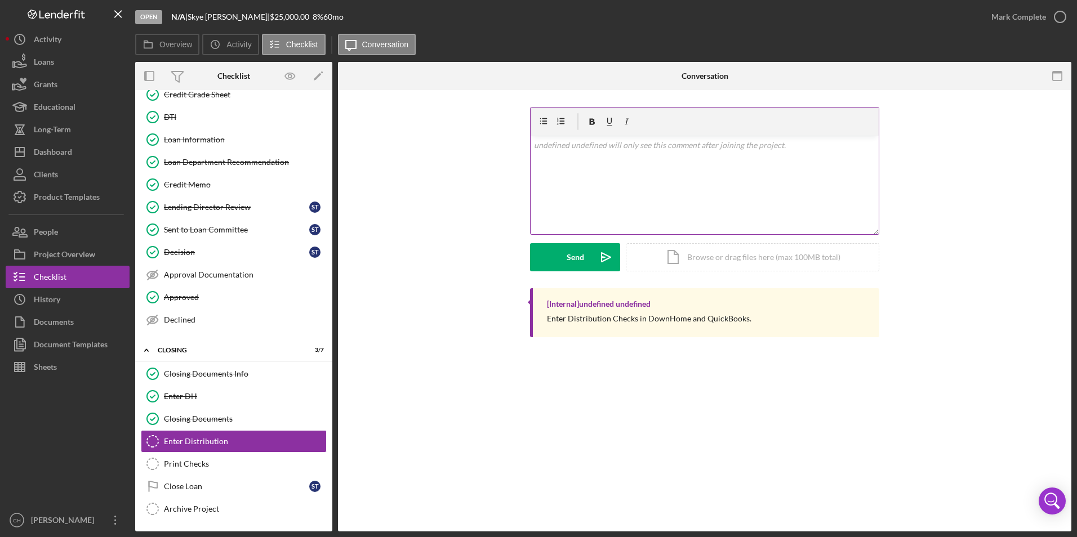
scroll to position [366, 0]
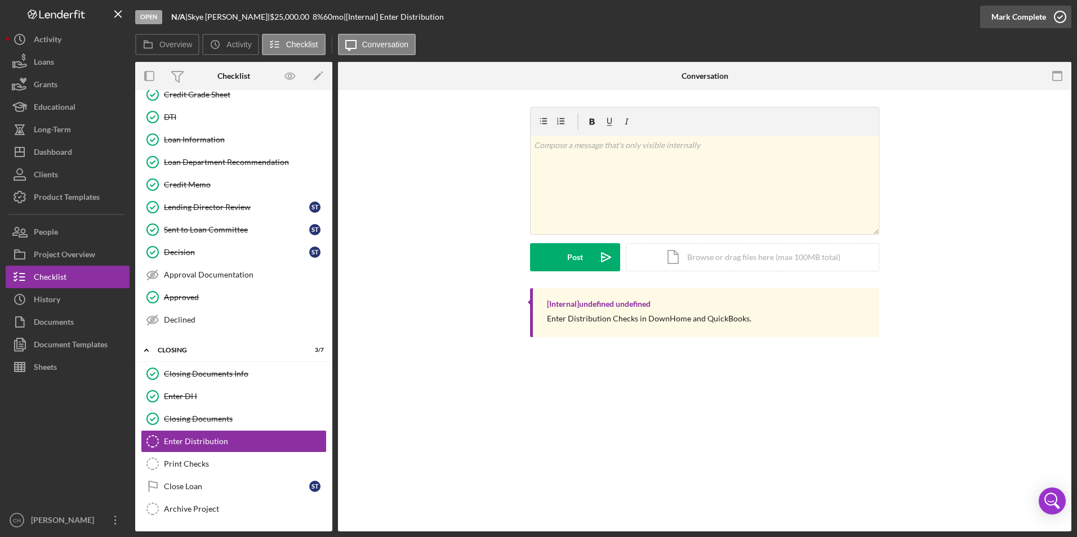
click at [1010, 10] on div "Mark Complete" at bounding box center [1018, 17] width 55 height 23
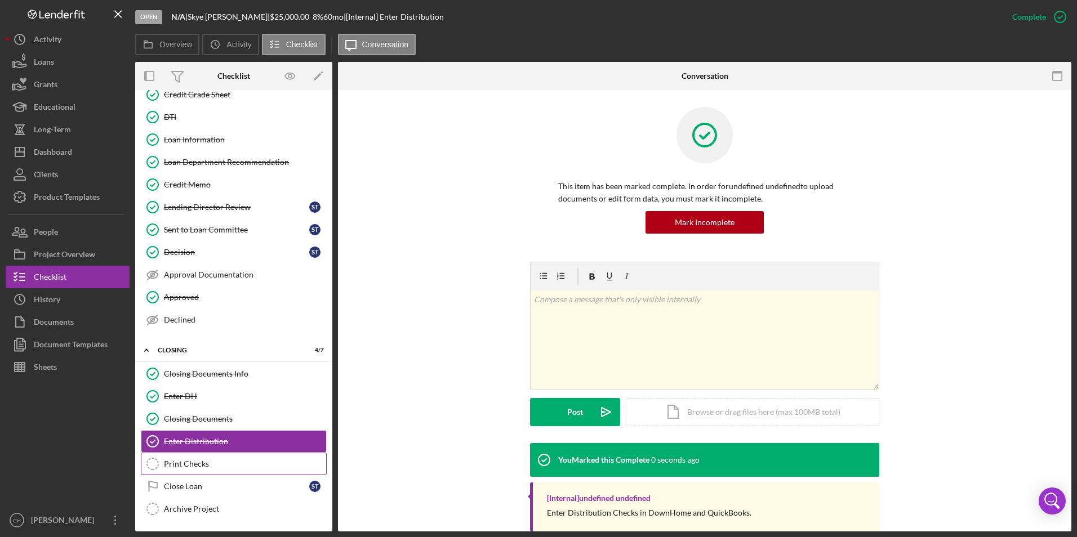
click at [211, 457] on link "Print Checks Print Checks" at bounding box center [234, 464] width 186 height 23
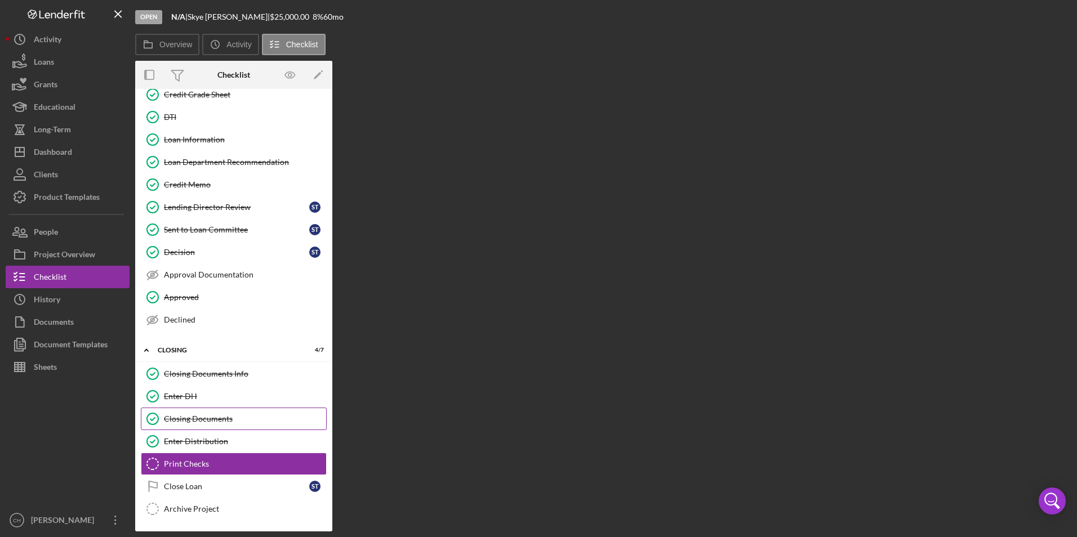
scroll to position [366, 0]
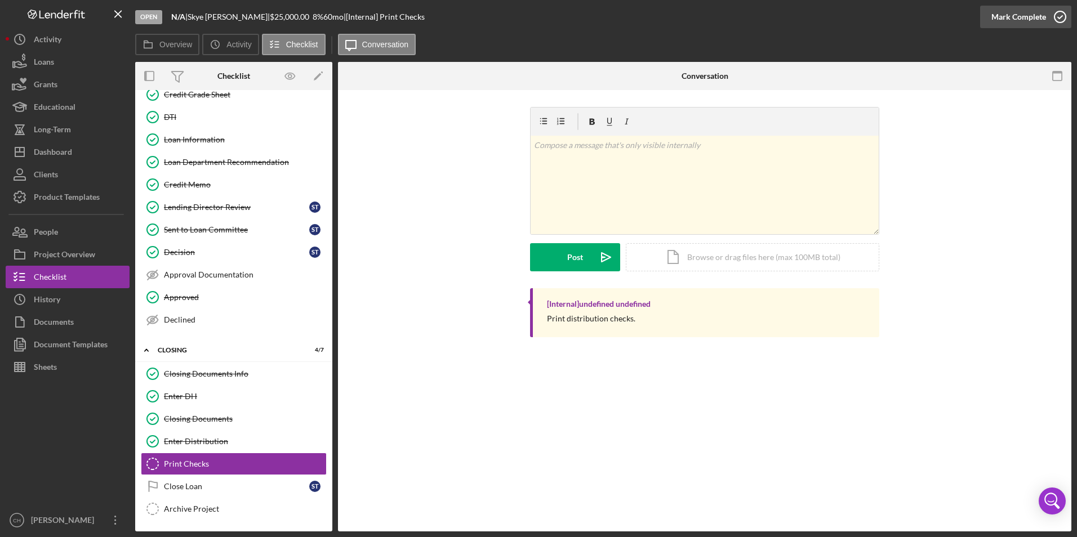
click at [1021, 15] on div "Mark Complete" at bounding box center [1018, 17] width 55 height 23
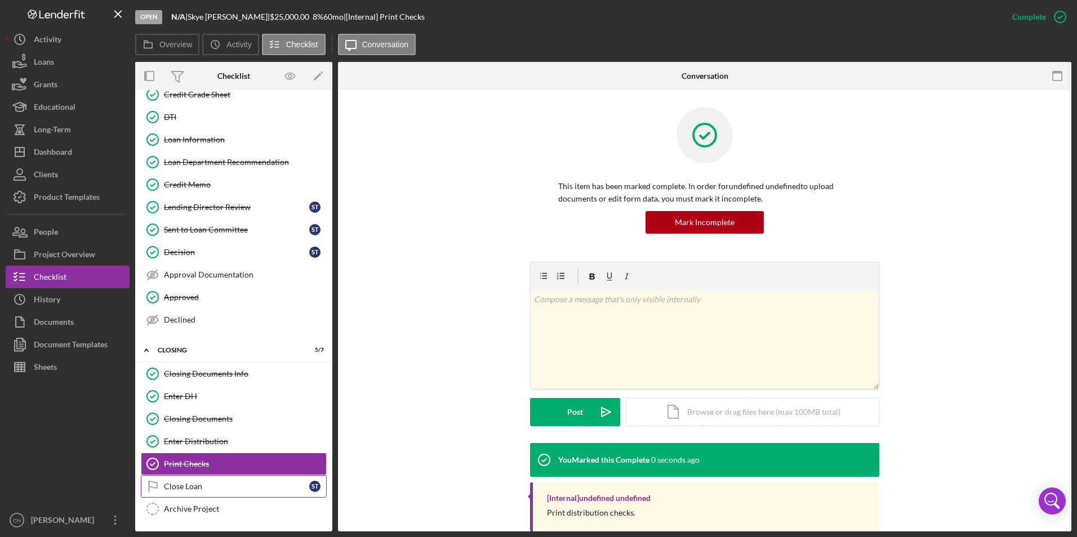
click at [210, 491] on div "Close Loan" at bounding box center [236, 486] width 145 height 9
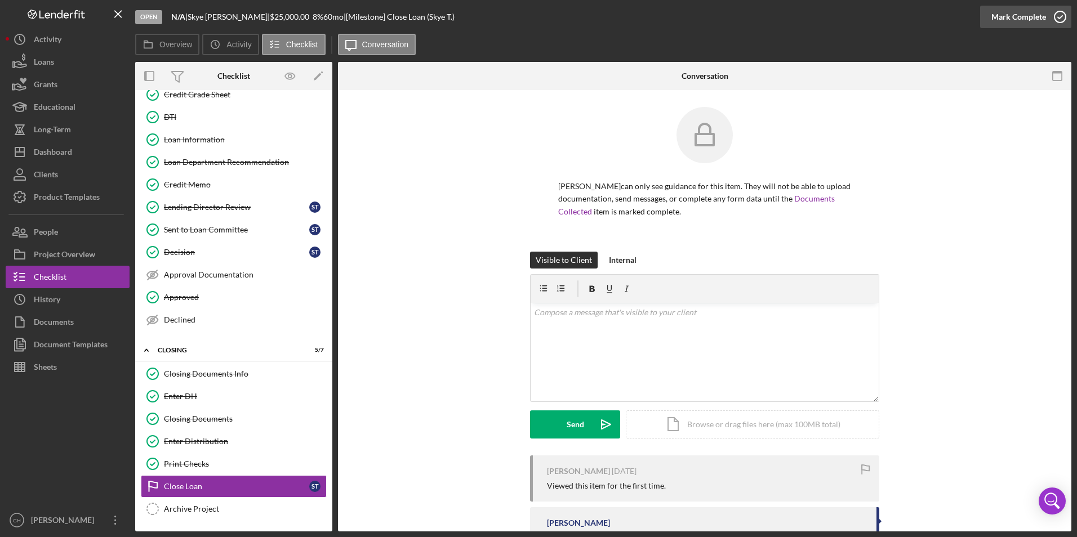
click at [1004, 19] on div "Mark Complete" at bounding box center [1018, 17] width 55 height 23
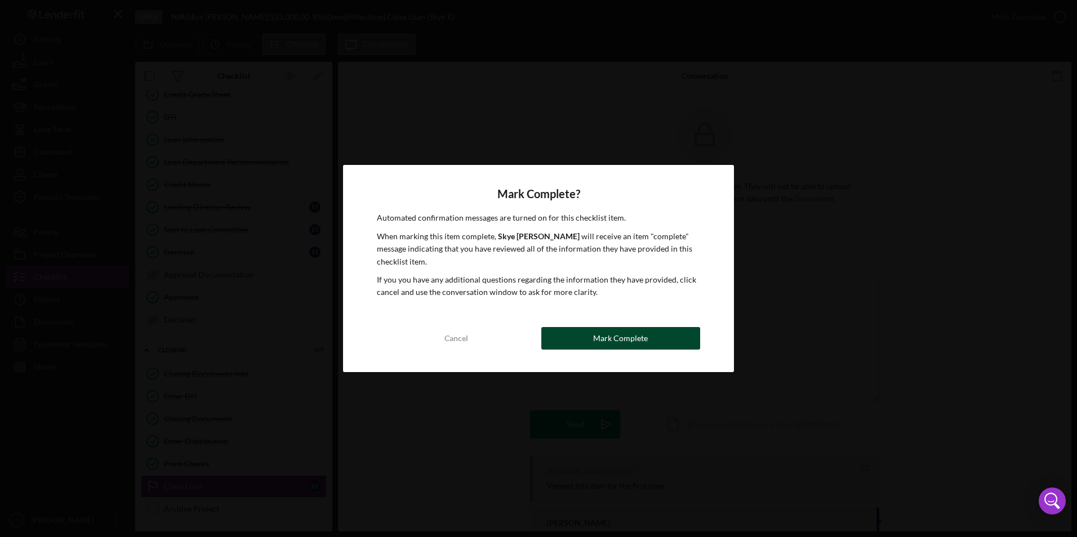
click at [604, 341] on div "Mark Complete" at bounding box center [620, 338] width 55 height 23
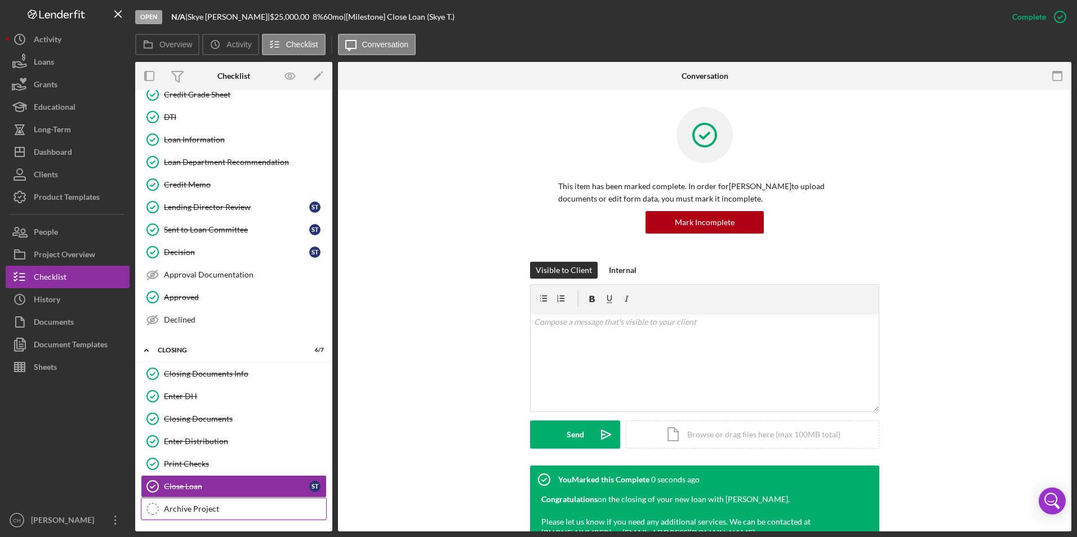
click at [177, 511] on div "Archive Project" at bounding box center [245, 509] width 162 height 9
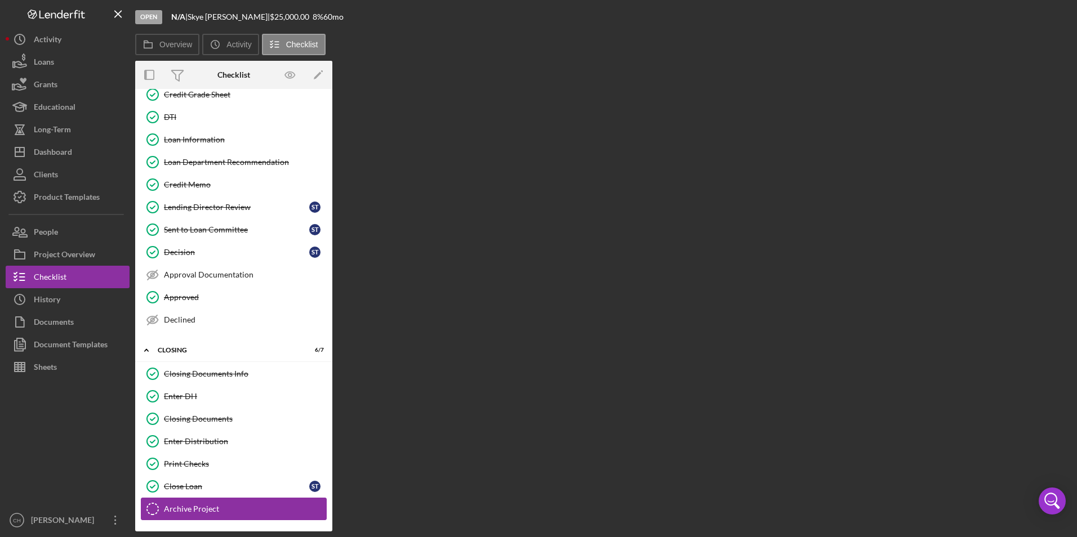
scroll to position [366, 0]
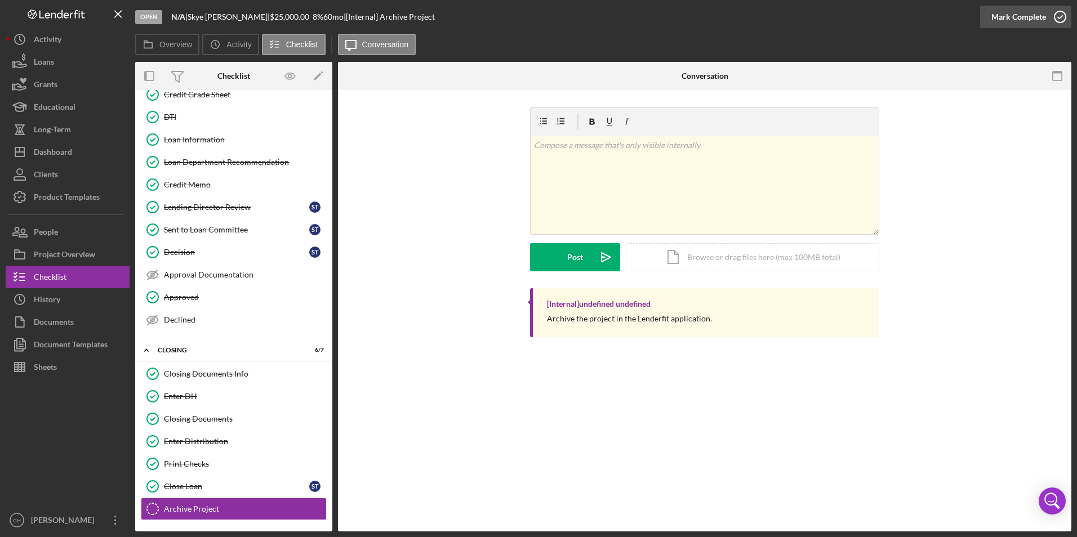
click at [1023, 19] on div "Mark Complete" at bounding box center [1018, 17] width 55 height 23
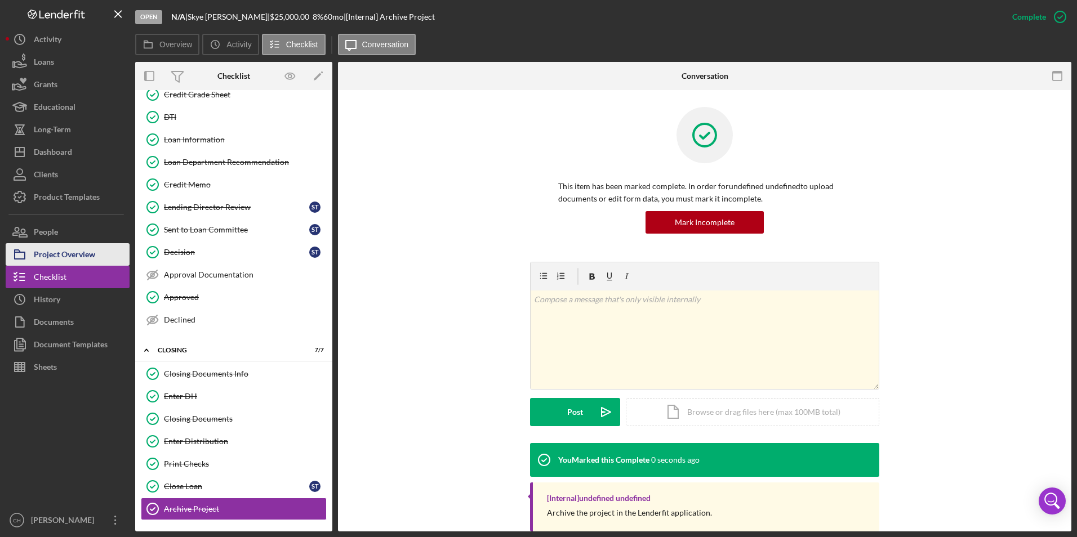
click at [89, 255] on div "Project Overview" at bounding box center [64, 255] width 61 height 25
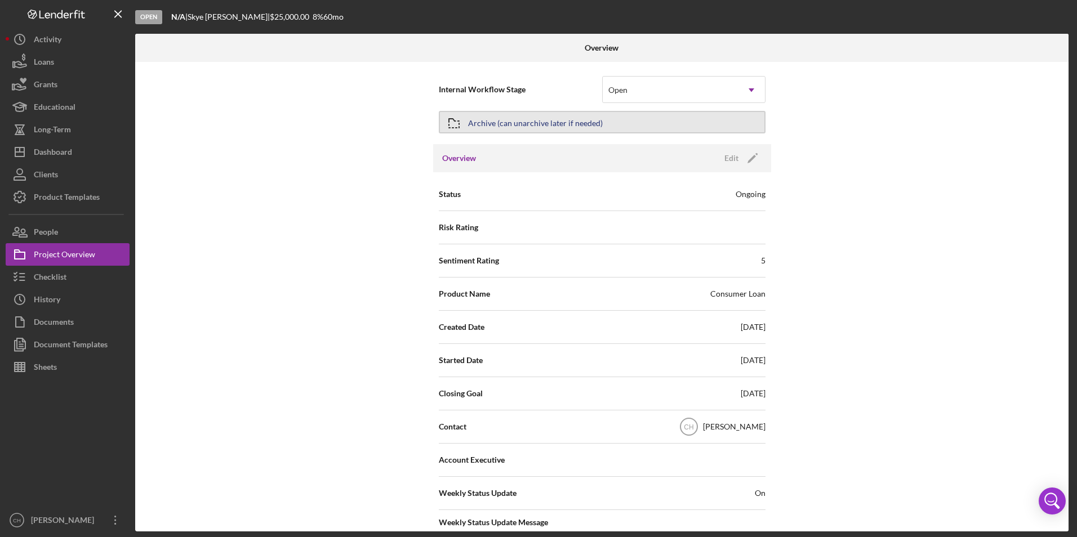
click at [540, 123] on div "Archive (can unarchive later if needed)" at bounding box center [535, 122] width 135 height 20
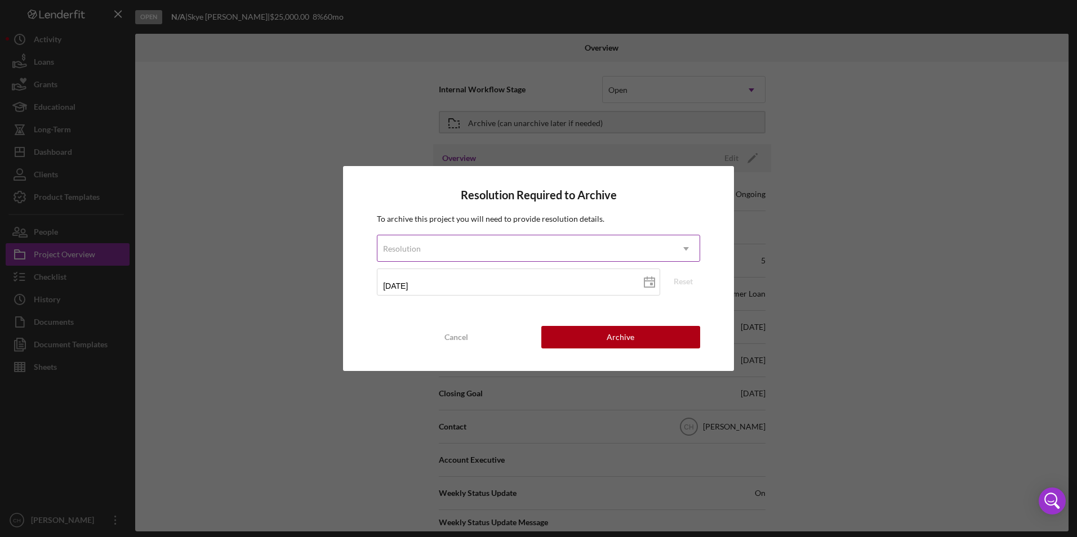
click at [425, 246] on div "Resolution" at bounding box center [524, 249] width 295 height 26
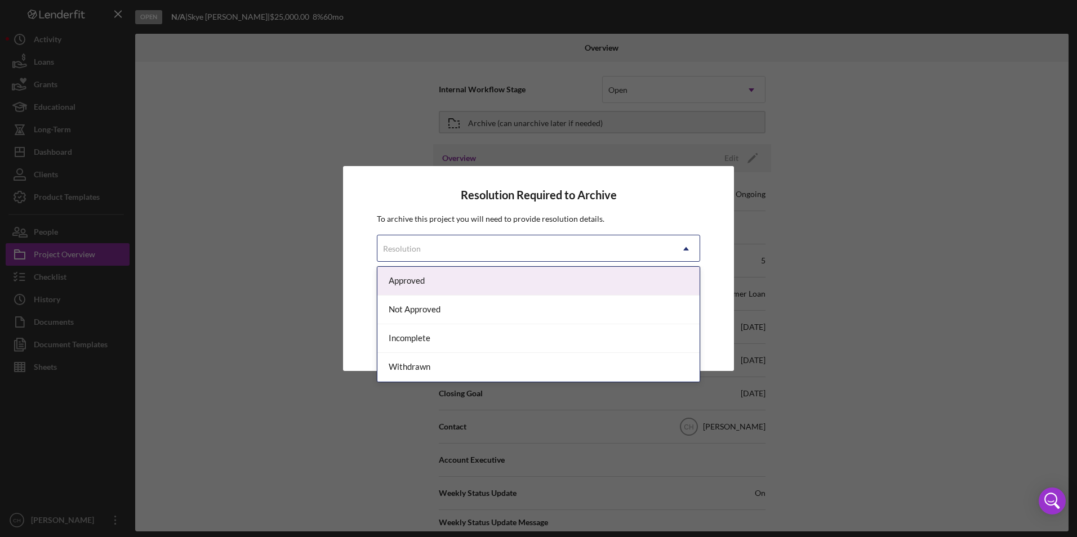
click at [416, 277] on div "Approved" at bounding box center [538, 281] width 322 height 29
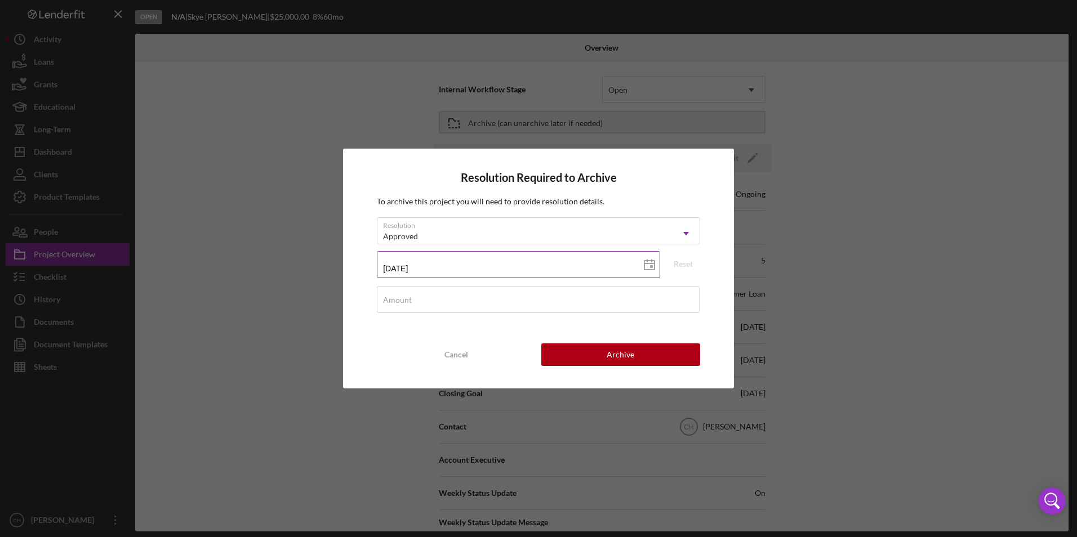
click at [409, 270] on input "[DATE]" at bounding box center [518, 264] width 283 height 27
click at [650, 265] on icon at bounding box center [649, 265] width 28 height 28
type input "[DATE]"
click at [417, 300] on input "Amount" at bounding box center [538, 299] width 323 height 27
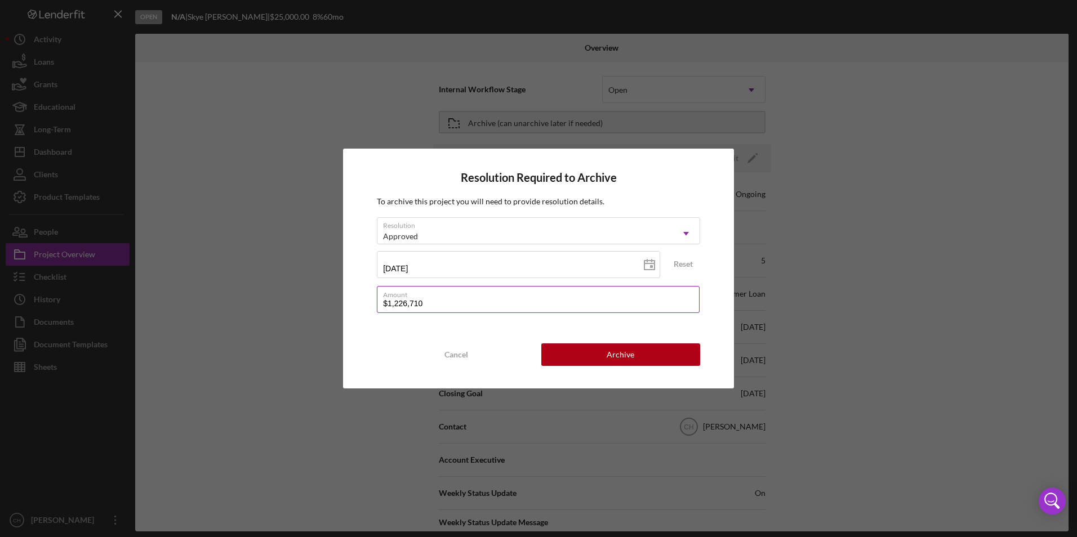
drag, startPoint x: 431, startPoint y: 300, endPoint x: 377, endPoint y: 300, distance: 53.5
click at [377, 300] on input "$1,226,710" at bounding box center [538, 299] width 323 height 27
type input "$12,267"
click at [604, 354] on button "Archive" at bounding box center [620, 355] width 159 height 23
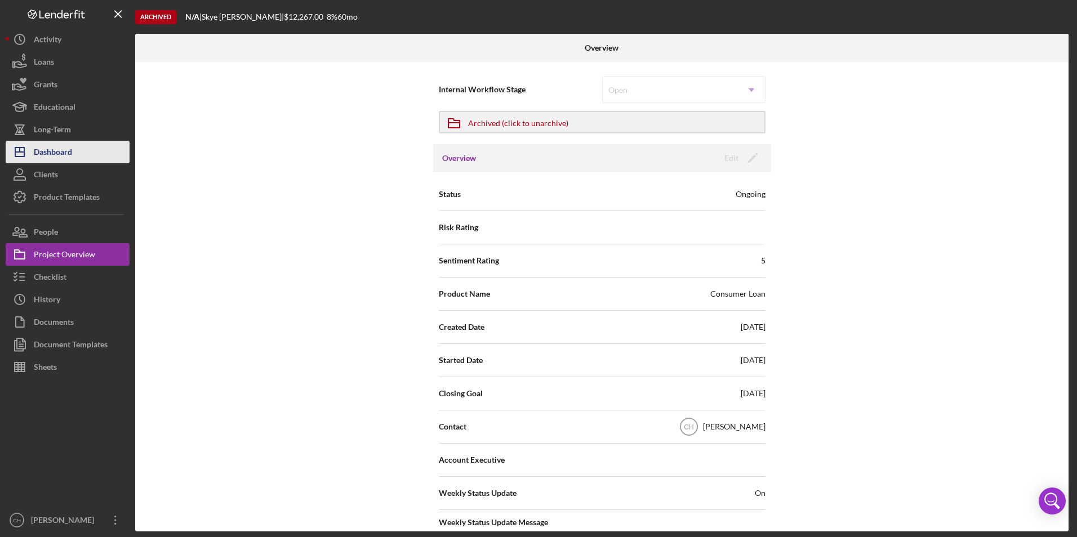
click at [42, 155] on div "Dashboard" at bounding box center [53, 153] width 38 height 25
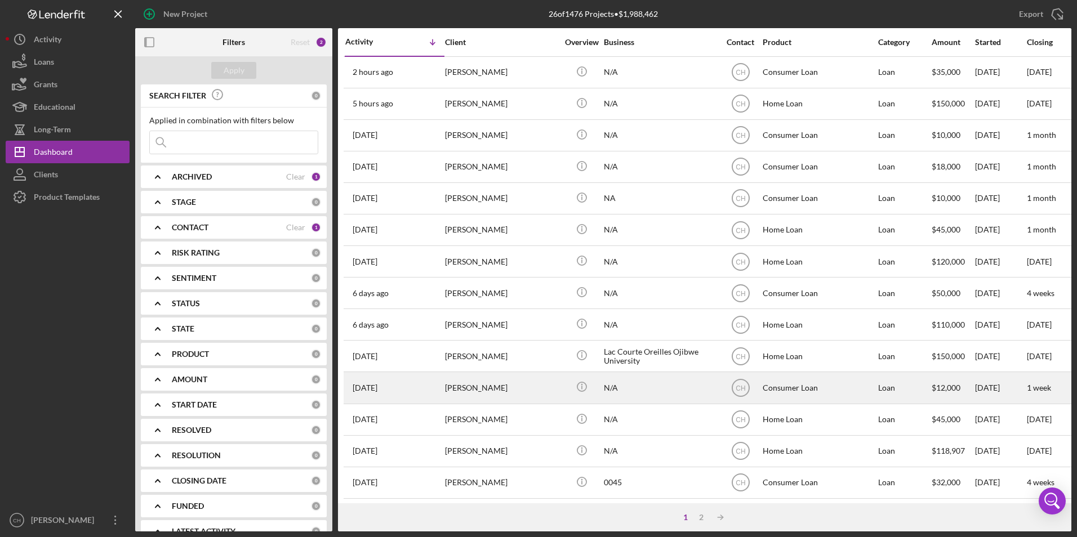
scroll to position [169, 0]
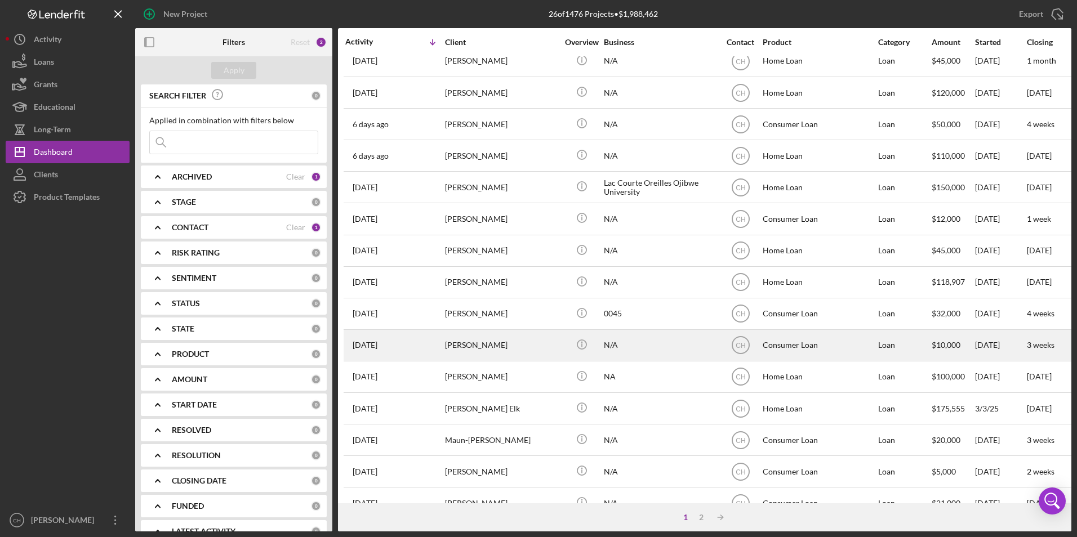
click at [491, 340] on div "[PERSON_NAME]" at bounding box center [501, 346] width 113 height 30
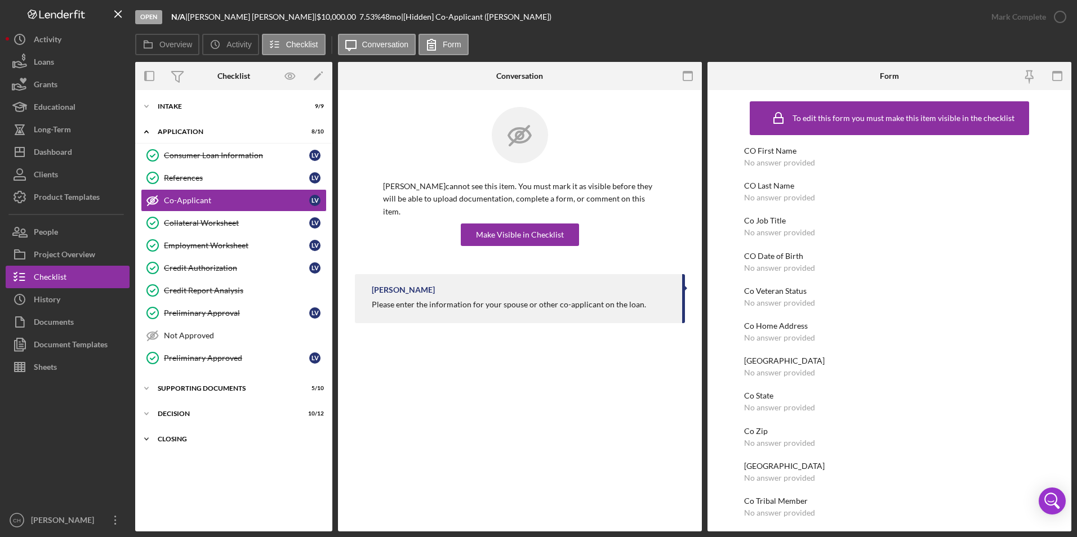
click at [186, 439] on div "Closing" at bounding box center [238, 439] width 161 height 7
click at [185, 415] on div "Decision" at bounding box center [238, 414] width 161 height 7
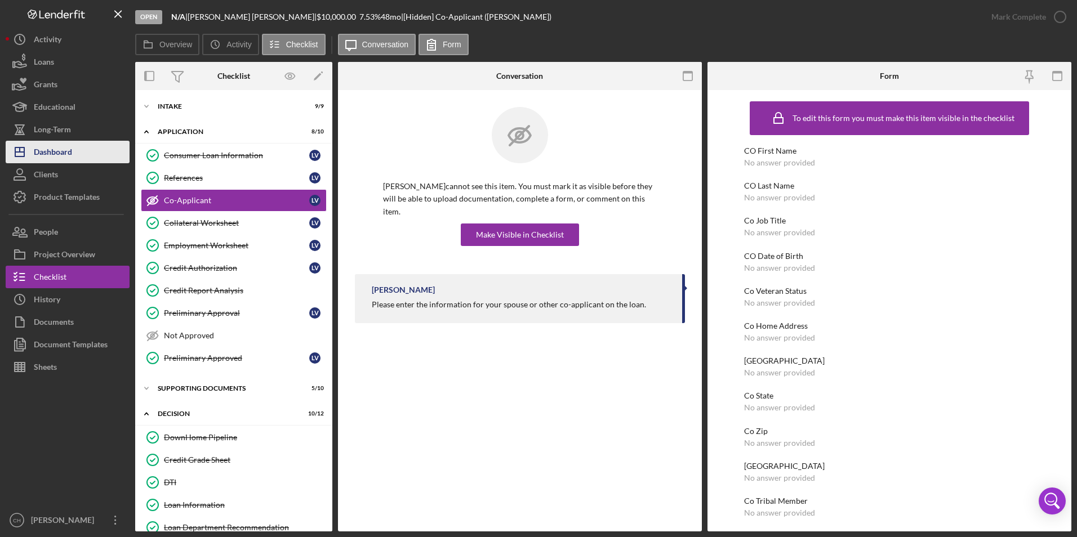
click at [52, 162] on div "Dashboard" at bounding box center [53, 153] width 38 height 25
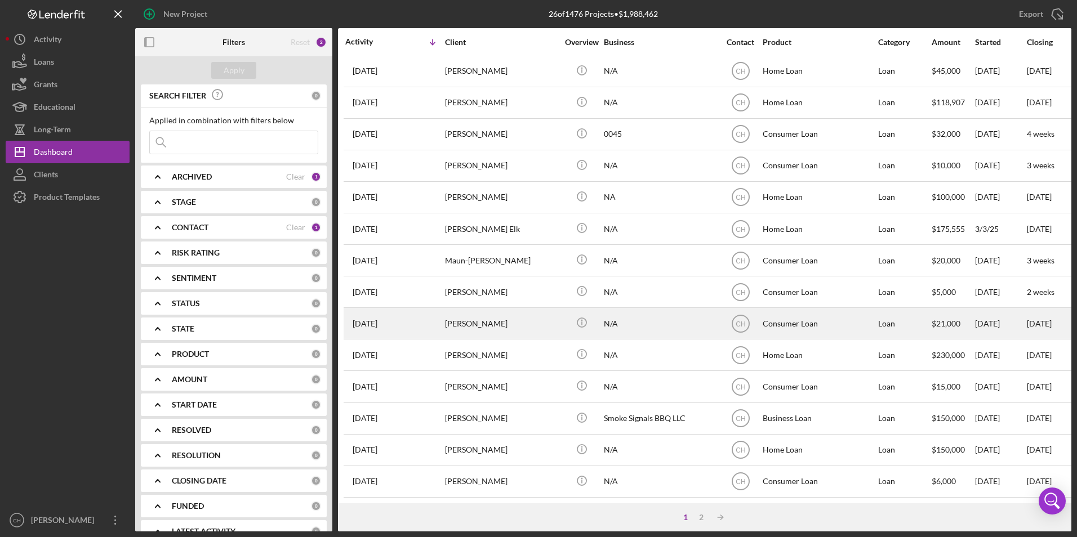
scroll to position [357, 0]
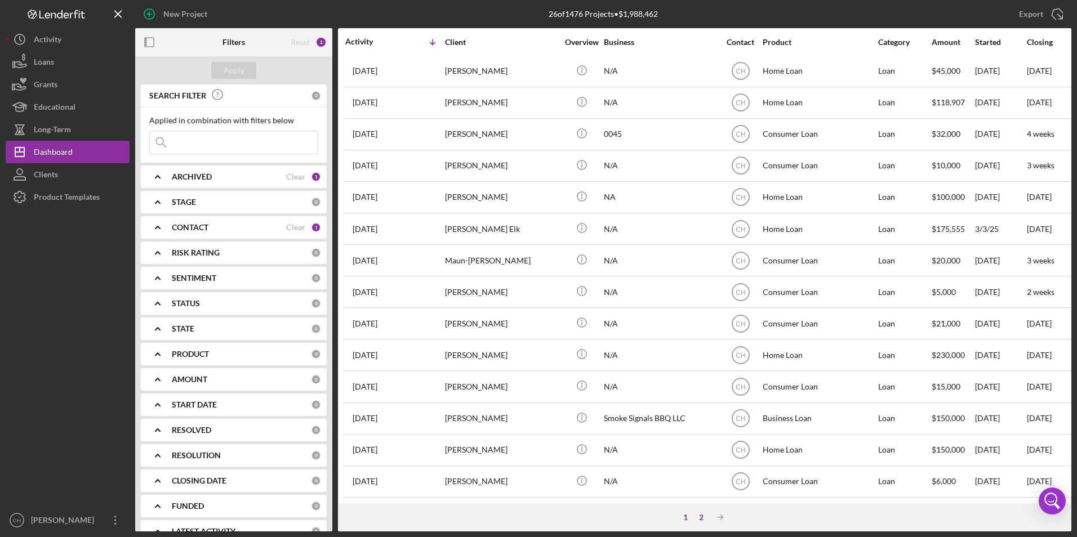
click at [700, 514] on div "2" at bounding box center [701, 517] width 16 height 9
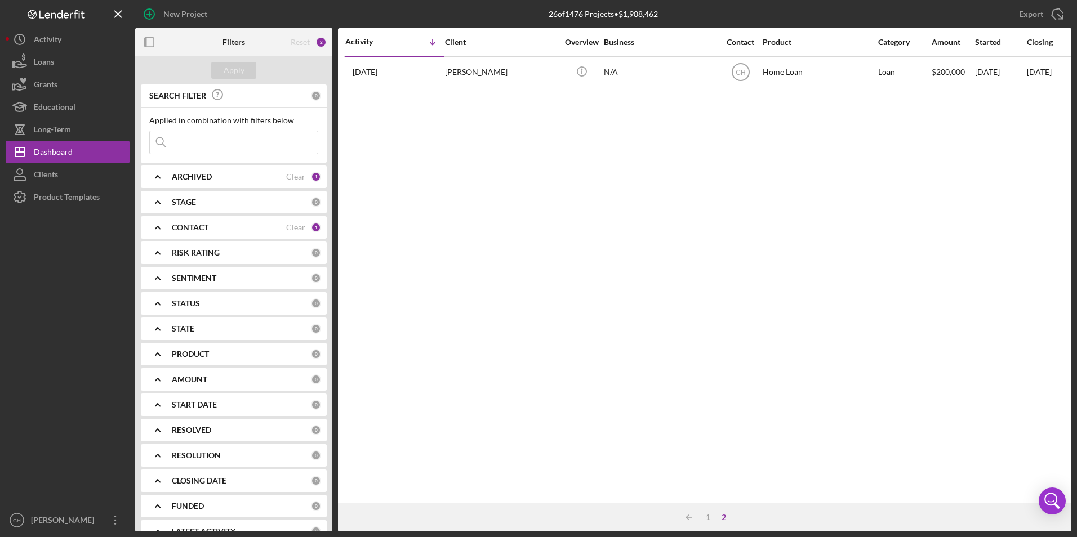
scroll to position [0, 0]
click at [705, 518] on div "1" at bounding box center [708, 517] width 16 height 9
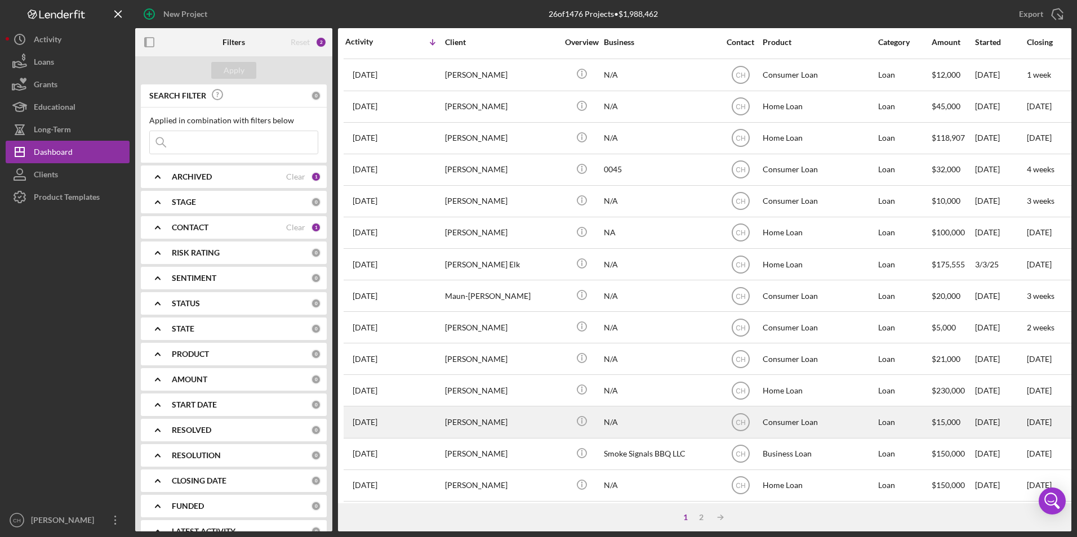
scroll to position [357, 0]
